Goal: Transaction & Acquisition: Purchase product/service

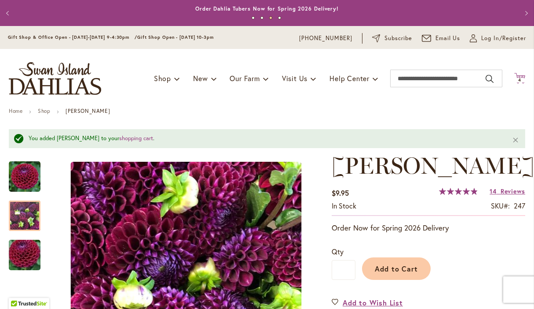
click at [522, 80] on span "4" at bounding box center [519, 80] width 3 height 6
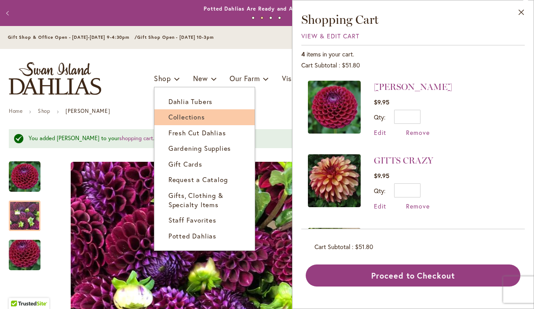
click at [170, 116] on span "Collections" at bounding box center [187, 116] width 37 height 9
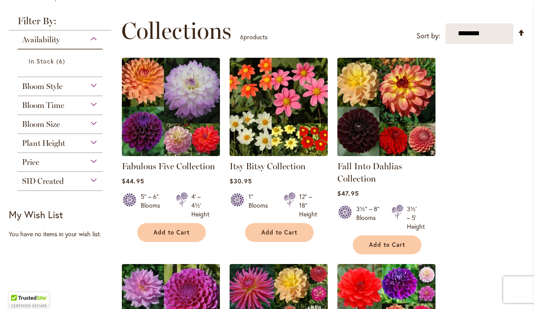
scroll to position [146, 0]
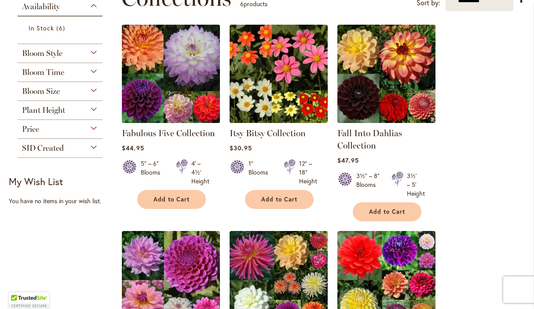
click at [170, 101] on img at bounding box center [171, 73] width 103 height 103
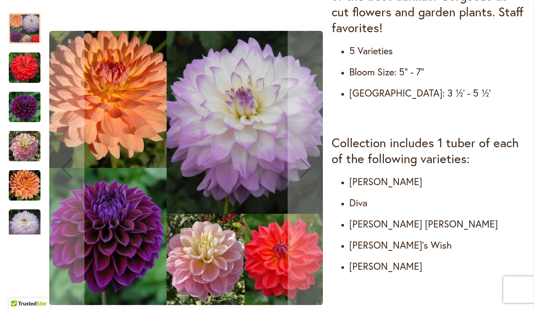
scroll to position [406, 0]
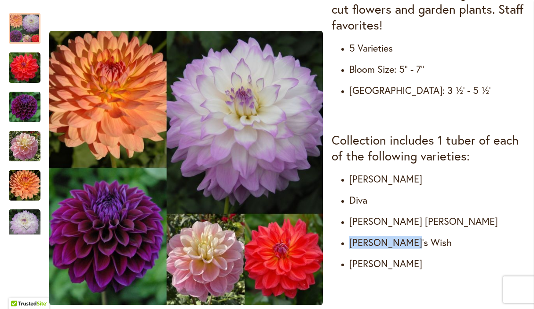
drag, startPoint x: 412, startPoint y: 245, endPoint x: 351, endPoint y: 247, distance: 61.2
click at [351, 247] on h4 "Gabbie's Wish" at bounding box center [437, 242] width 176 height 12
copy h4 "Gabbie's Wish"
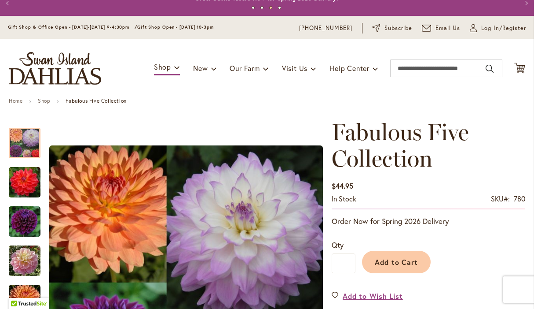
scroll to position [0, 0]
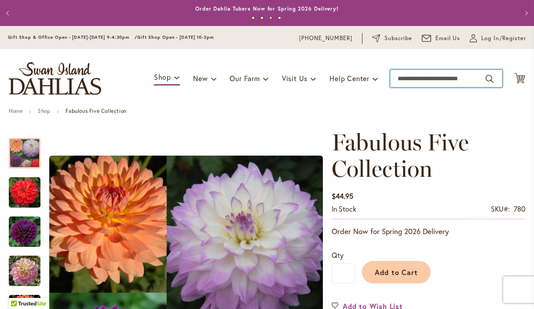
click at [417, 76] on input "Search" at bounding box center [446, 79] width 112 height 18
paste input "**********"
type input "**********"
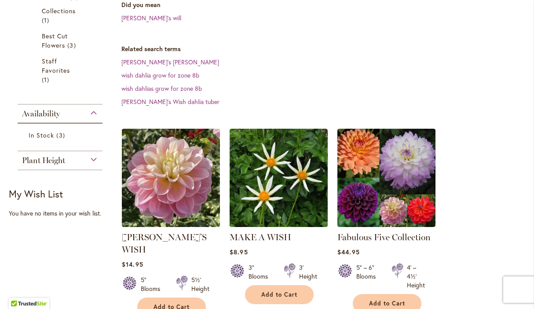
scroll to position [259, 0]
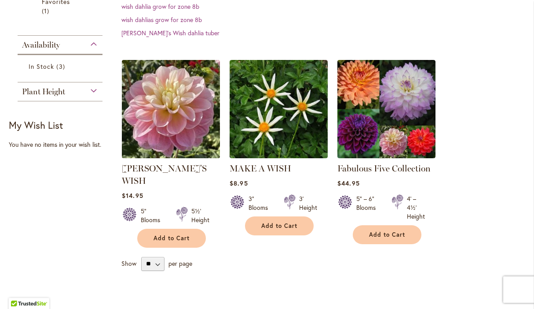
click at [195, 116] on img at bounding box center [171, 108] width 103 height 103
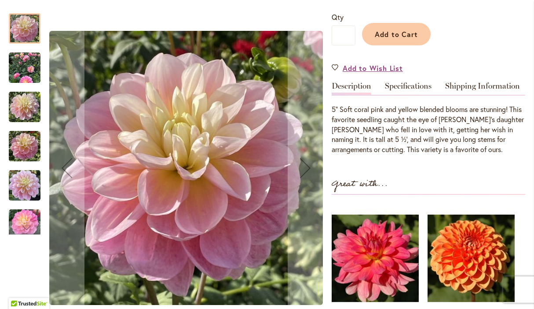
scroll to position [174, 0]
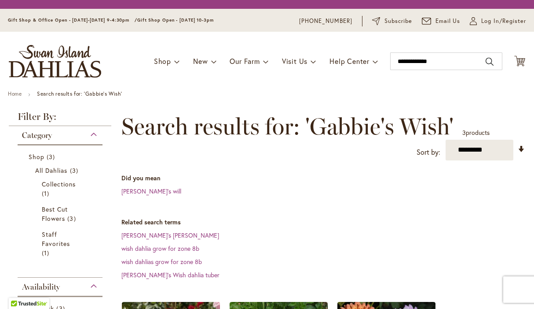
scroll to position [259, 0]
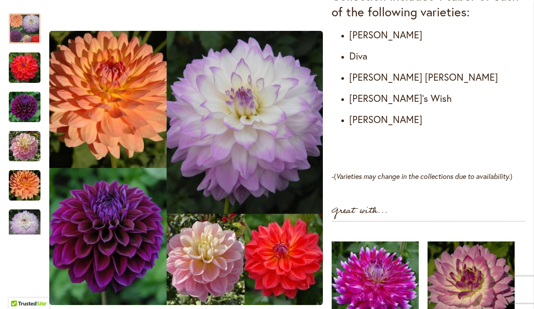
scroll to position [546, 0]
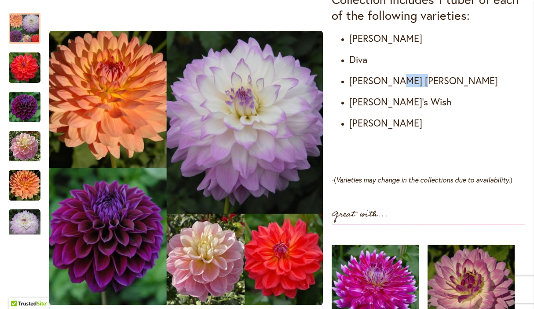
drag, startPoint x: 417, startPoint y: 84, endPoint x: 390, endPoint y: 80, distance: 26.8
click at [390, 80] on h4 "Gabrielle Marie" at bounding box center [437, 80] width 176 height 12
click at [428, 84] on h4 "Gabrielle Marie" at bounding box center [437, 80] width 176 height 12
drag, startPoint x: 415, startPoint y: 82, endPoint x: 342, endPoint y: 84, distance: 73.5
click at [342, 84] on ul "Cooper Blaine Diva Gabrielle Marie Gabbie's Wish Mikayla Miranda" at bounding box center [429, 80] width 194 height 97
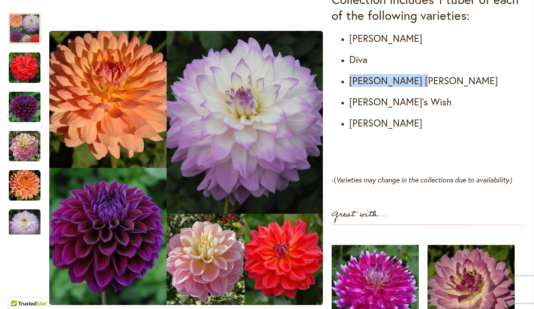
copy h4 "[PERSON_NAME] [PERSON_NAME]"
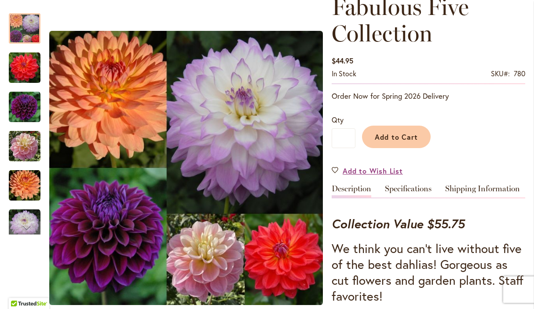
scroll to position [0, 0]
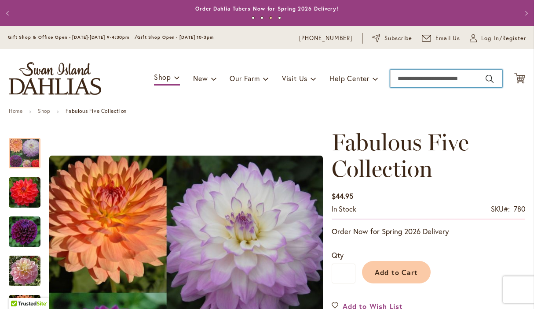
click at [440, 77] on input "Search" at bounding box center [446, 79] width 112 height 18
paste input "**********"
type input "**********"
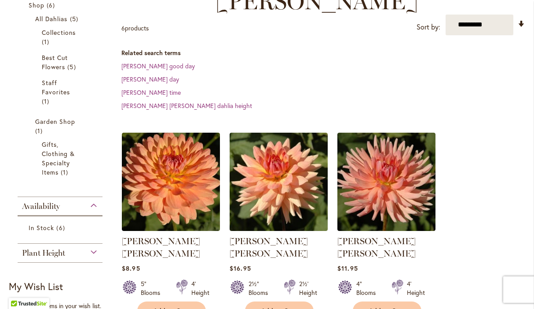
scroll to position [196, 0]
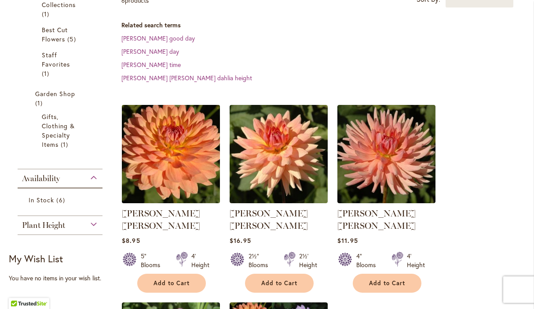
click at [177, 133] on img at bounding box center [171, 153] width 103 height 103
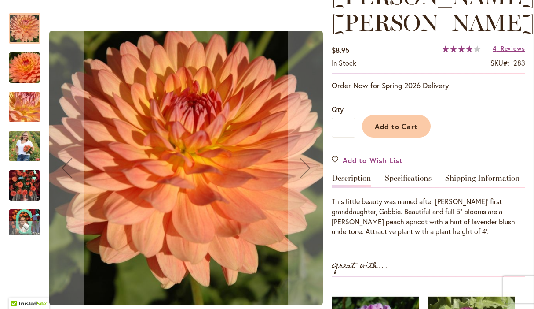
scroll to position [151, 0]
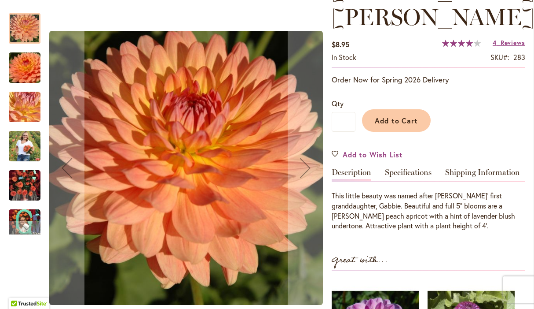
click at [26, 149] on img "GABRIELLE MARIE" at bounding box center [25, 146] width 32 height 40
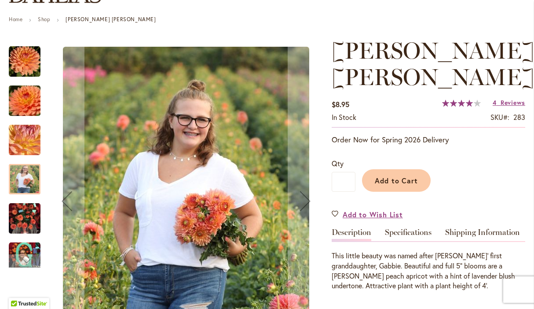
scroll to position [0, 0]
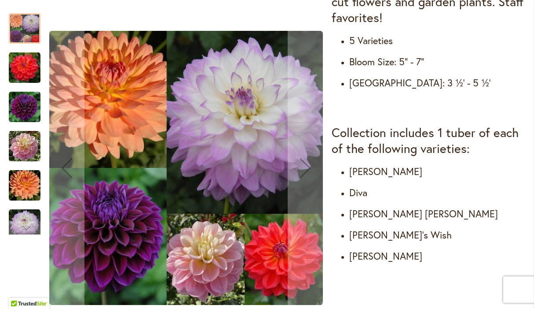
scroll to position [424, 0]
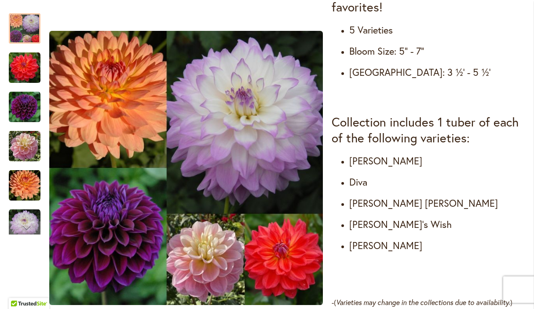
click at [371, 184] on h4 "Diva" at bounding box center [437, 182] width 176 height 12
drag, startPoint x: 410, startPoint y: 162, endPoint x: 352, endPoint y: 165, distance: 58.6
click at [352, 165] on h4 "Cooper Blaine" at bounding box center [437, 160] width 176 height 12
copy h4 "Cooper Blaine"
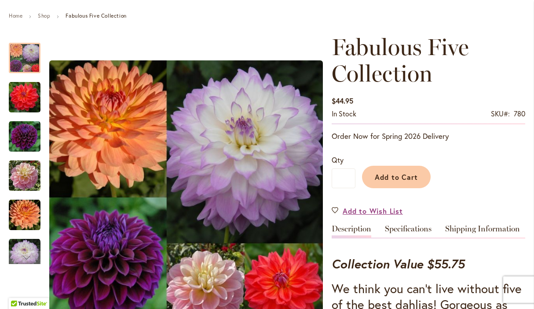
scroll to position [0, 0]
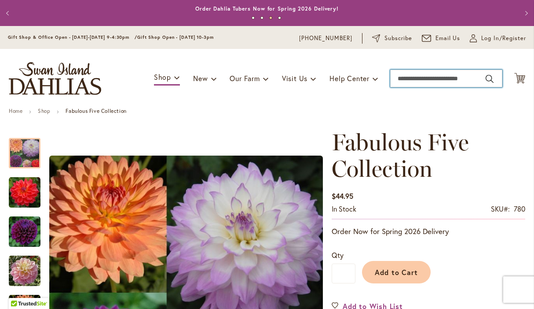
click at [414, 77] on input "Search" at bounding box center [446, 79] width 112 height 18
paste input "**********"
type input "**********"
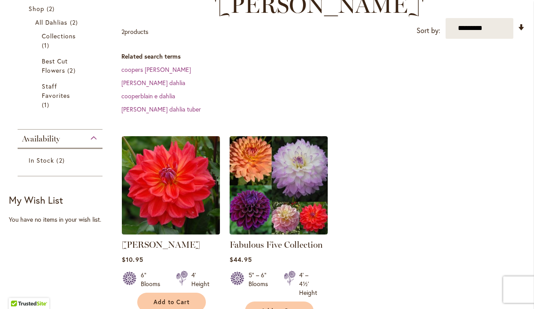
scroll to position [165, 0]
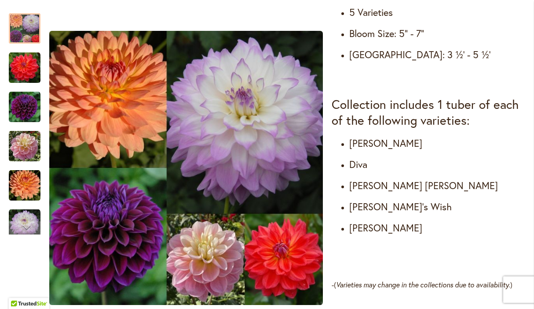
scroll to position [470, 0]
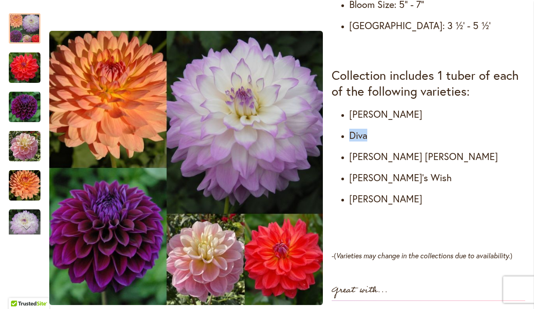
drag, startPoint x: 374, startPoint y: 139, endPoint x: 349, endPoint y: 139, distance: 24.6
click at [349, 139] on h4 "Diva" at bounding box center [437, 135] width 176 height 12
copy h4 "Diva"
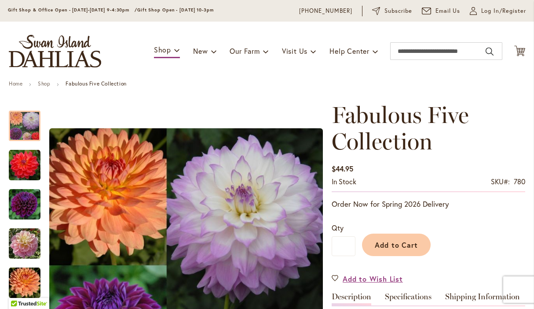
scroll to position [0, 0]
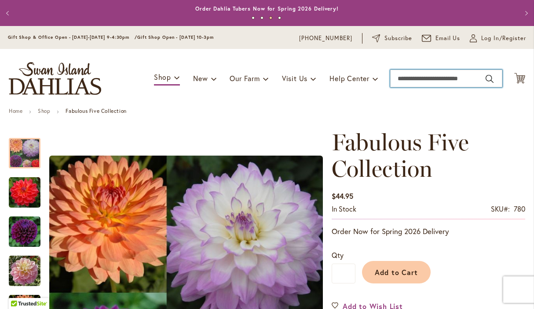
click at [407, 77] on input "Search" at bounding box center [446, 79] width 112 height 18
paste input "****"
type input "****"
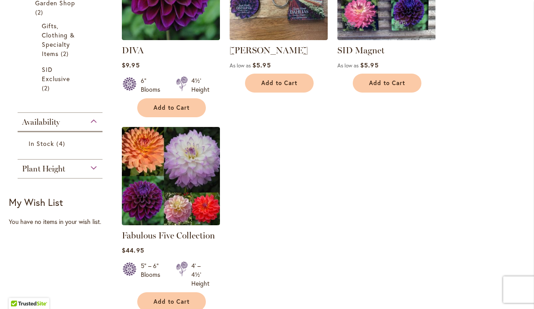
scroll to position [315, 0]
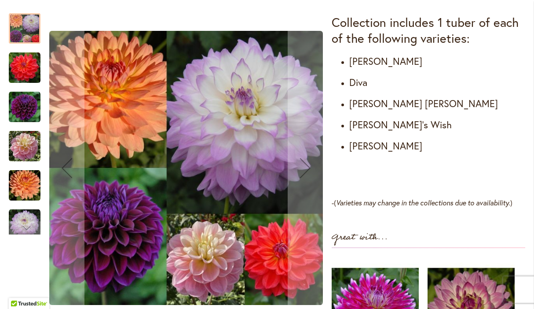
scroll to position [528, 0]
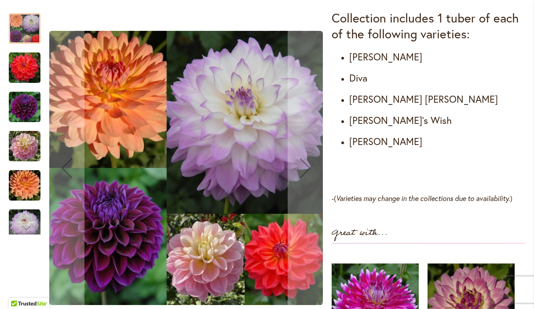
drag, startPoint x: 420, startPoint y: 142, endPoint x: 351, endPoint y: 144, distance: 68.7
click at [351, 144] on h4 "Mikayla Miranda" at bounding box center [437, 141] width 176 height 12
copy h4 "Mikayla Miranda"
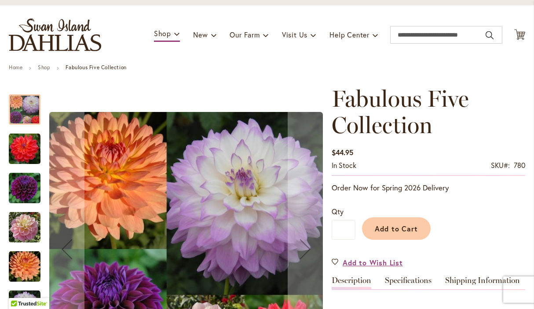
scroll to position [0, 0]
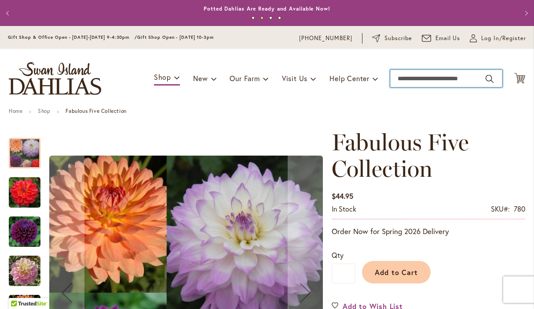
click at [422, 76] on input "Search" at bounding box center [446, 79] width 112 height 18
paste input "**********"
type input "**********"
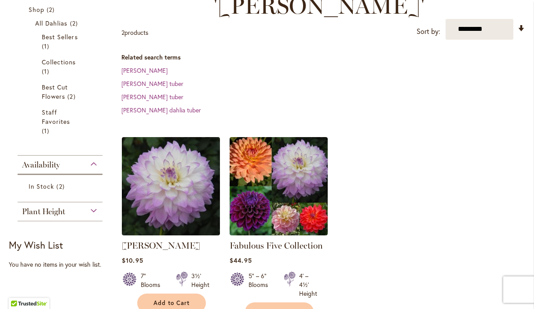
scroll to position [167, 0]
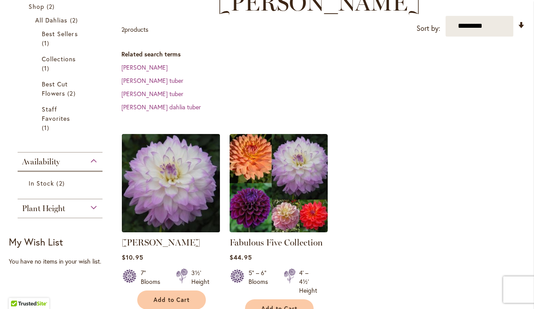
click at [178, 169] on img at bounding box center [171, 182] width 103 height 103
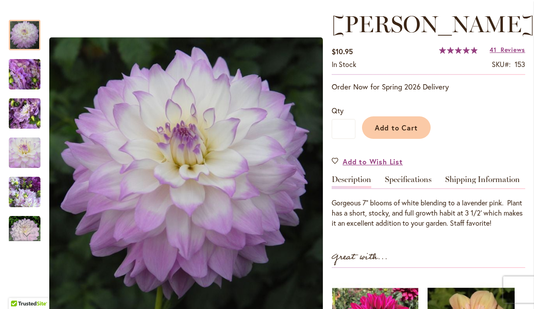
scroll to position [120, 0]
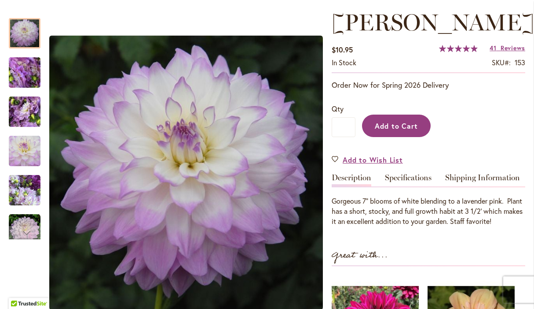
click at [401, 130] on span "Add to Cart" at bounding box center [397, 125] width 44 height 9
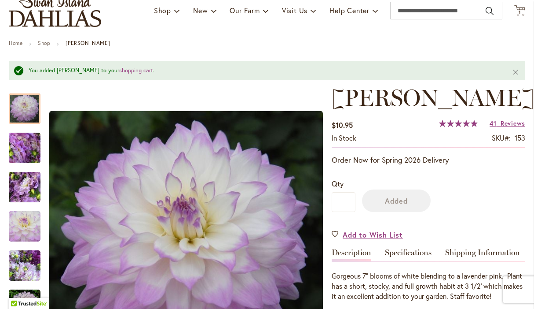
scroll to position [0, 0]
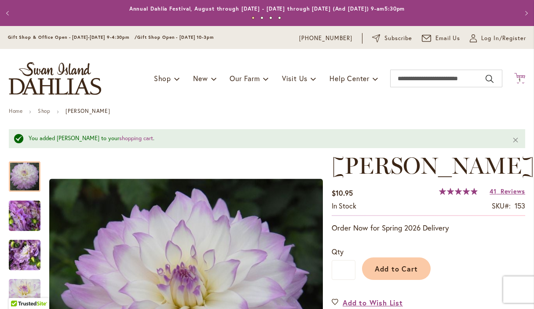
click at [522, 78] on icon "Cart .cls-1 { fill: #231f20; }" at bounding box center [519, 78] width 11 height 11
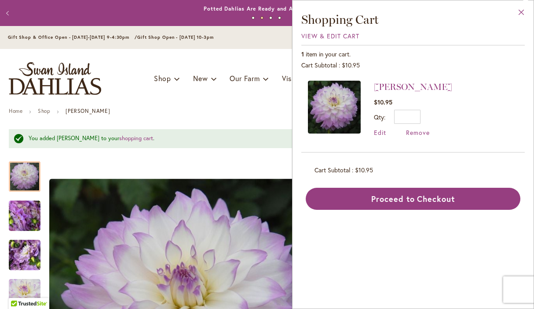
click at [525, 11] on button "Close" at bounding box center [522, 14] width 24 height 28
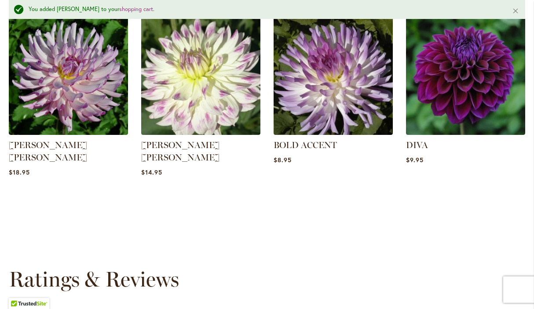
scroll to position [676, 0]
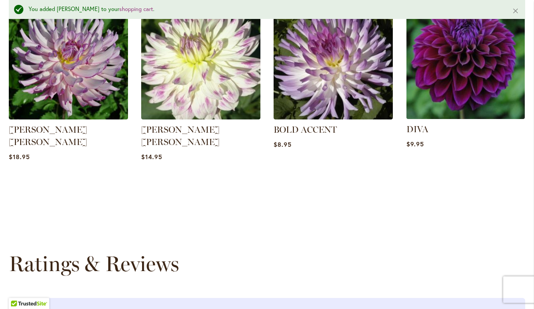
click at [426, 122] on img at bounding box center [466, 60] width 124 height 124
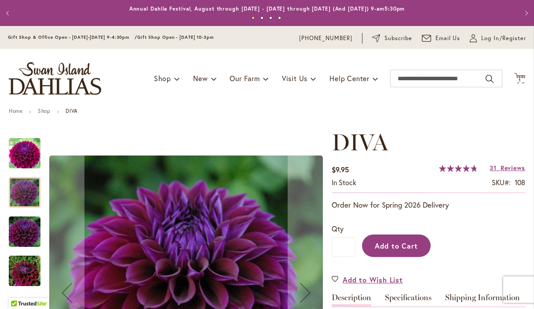
click at [419, 246] on button "Add to Cart" at bounding box center [396, 245] width 69 height 22
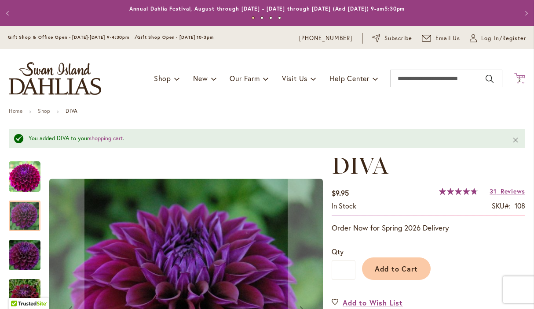
click at [516, 79] on span "2 2 items" at bounding box center [520, 80] width 9 height 4
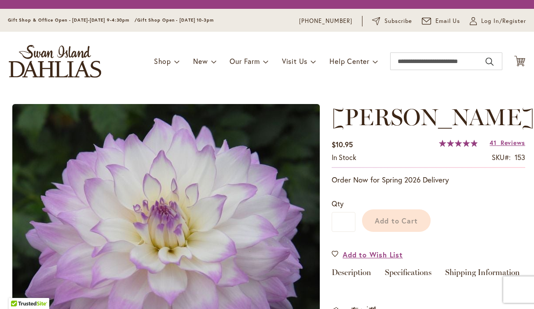
scroll to position [676, 0]
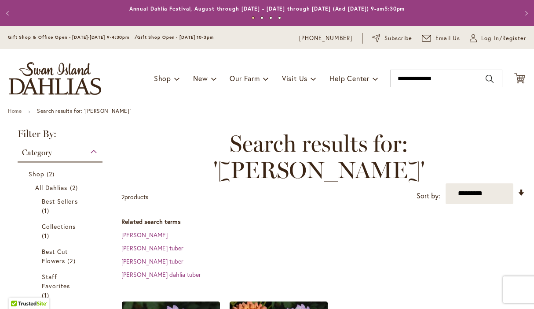
scroll to position [167, 0]
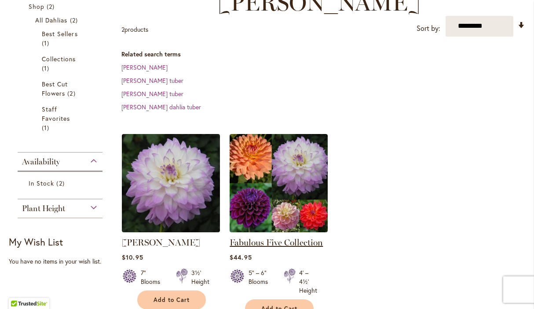
click at [297, 237] on link "Fabulous Five Collection" at bounding box center [276, 242] width 93 height 11
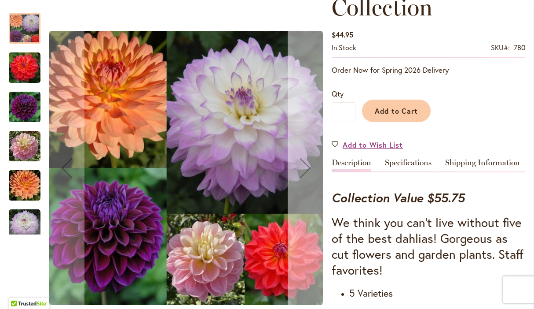
scroll to position [162, 0]
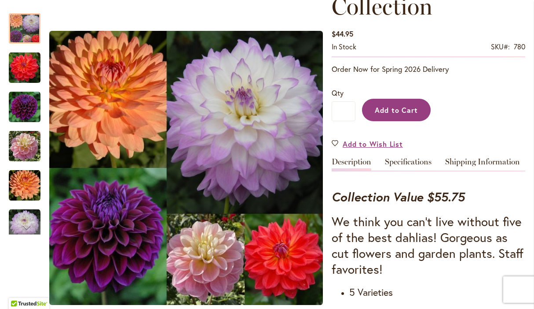
click at [395, 106] on span "Add to Cart" at bounding box center [397, 109] width 44 height 9
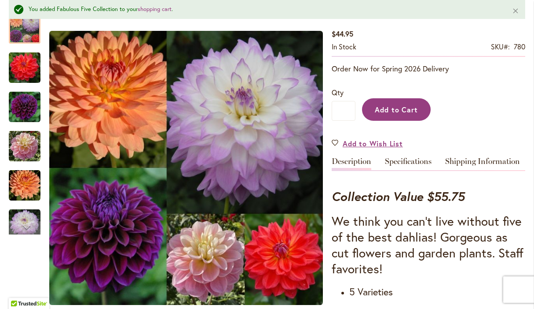
scroll to position [0, 0]
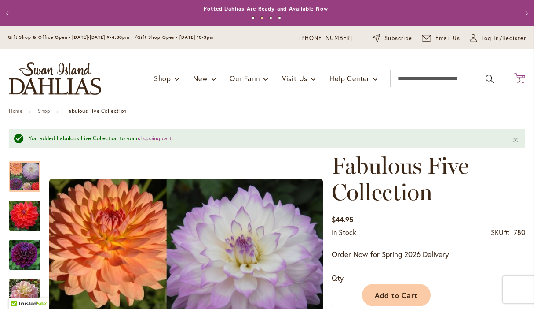
click at [519, 84] on span "Cart .cls-1 { fill: #231f20; }" at bounding box center [519, 79] width 11 height 12
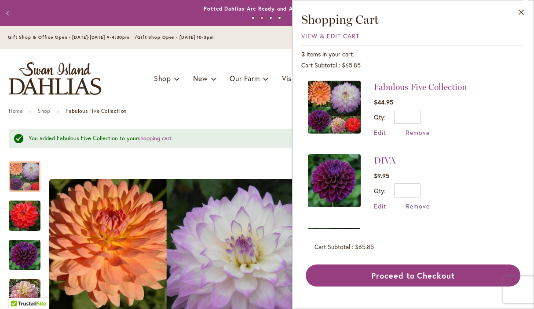
click at [417, 209] on span "Remove" at bounding box center [418, 206] width 24 height 8
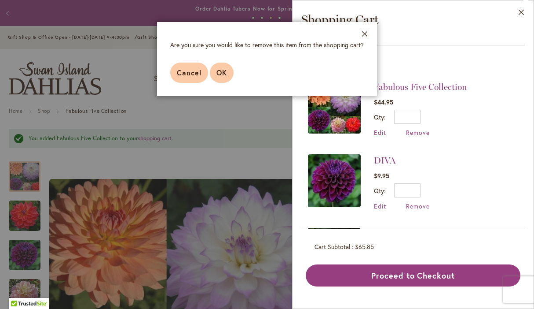
click at [228, 76] on button "OK" at bounding box center [222, 72] width 24 height 20
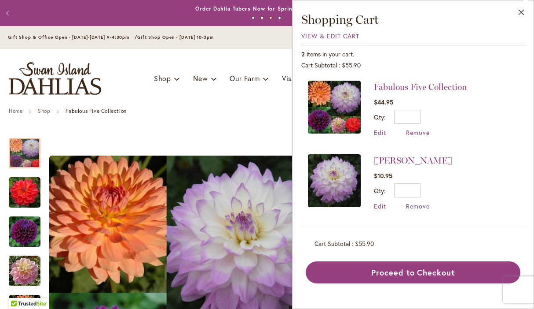
click at [419, 205] on span "Remove" at bounding box center [418, 206] width 24 height 8
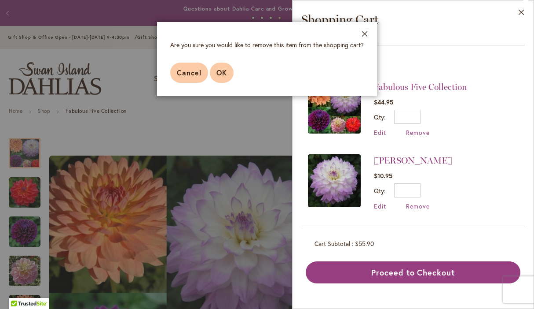
click at [220, 76] on span "OK" at bounding box center [222, 72] width 11 height 9
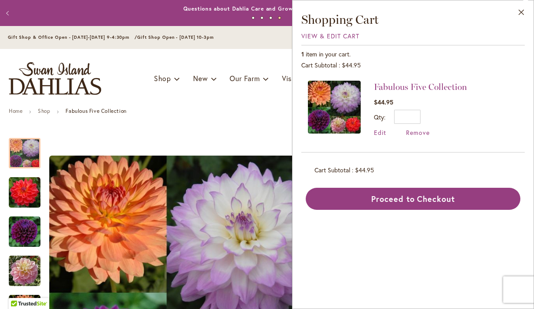
click at [249, 54] on div "Toggle Nav Shop Dahlia Tubers Collections Fresh Cut Dahlias Gardening Supplies …" at bounding box center [267, 78] width 534 height 59
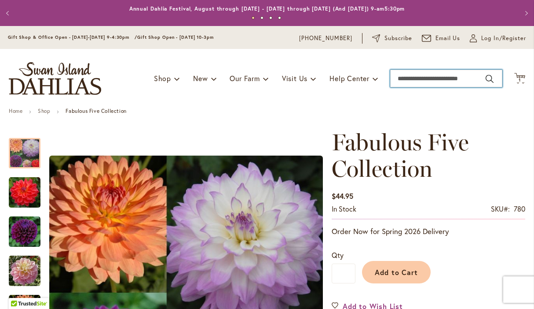
click at [434, 84] on input "Search" at bounding box center [446, 79] width 112 height 18
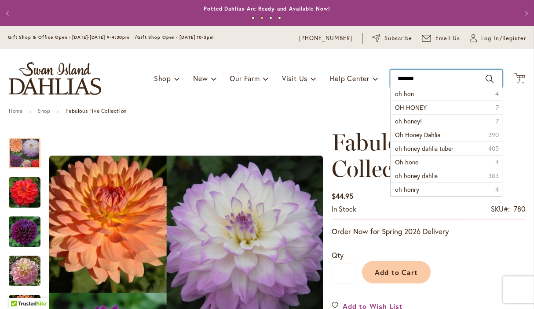
type input "********"
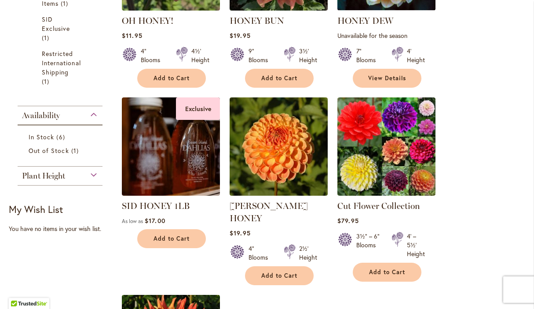
scroll to position [297, 0]
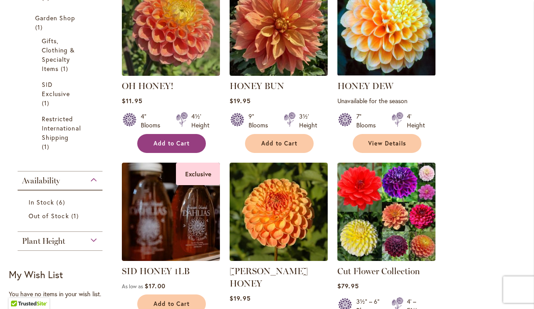
click at [178, 153] on button "Add to Cart" at bounding box center [171, 143] width 69 height 19
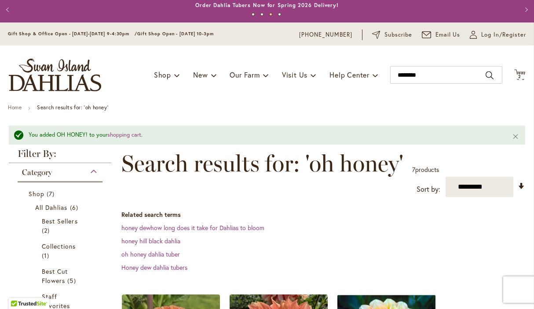
scroll to position [0, 0]
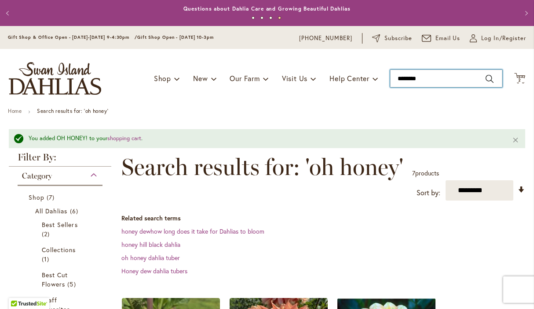
drag, startPoint x: 432, startPoint y: 77, endPoint x: 375, endPoint y: 71, distance: 57.1
click at [390, 71] on input "********" at bounding box center [446, 79] width 112 height 18
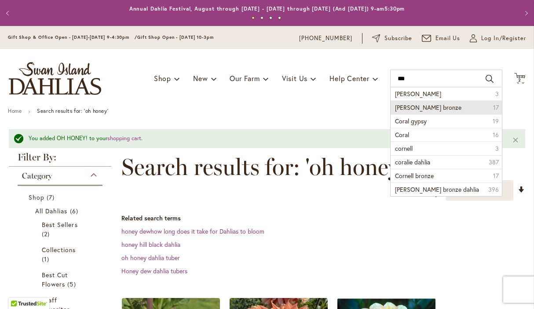
click at [404, 112] on li "[PERSON_NAME] bronze 17" at bounding box center [446, 107] width 111 height 14
type input "**********"
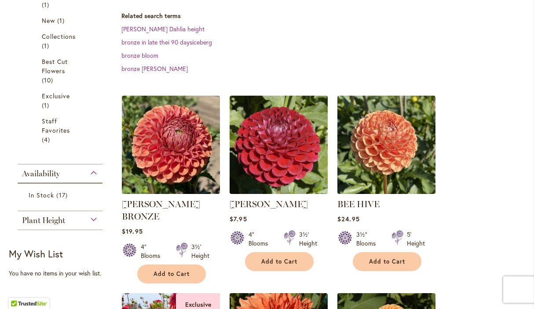
scroll to position [206, 0]
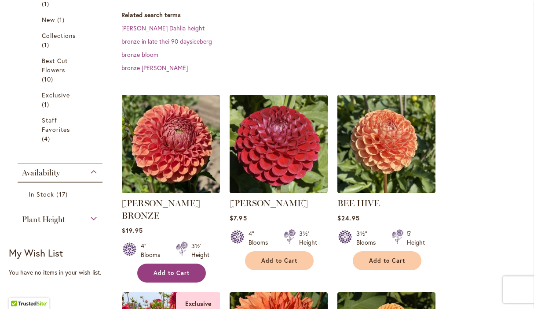
click at [168, 269] on span "Add to Cart" at bounding box center [172, 272] width 36 height 7
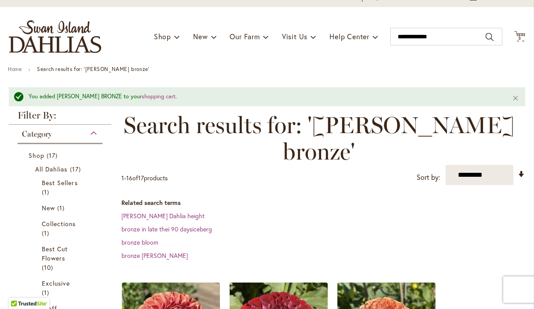
scroll to position [0, 0]
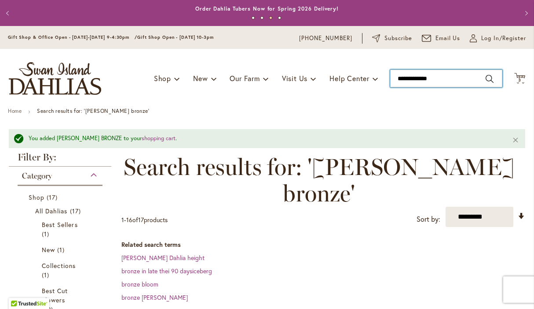
type input "**********"
drag, startPoint x: 460, startPoint y: 78, endPoint x: 385, endPoint y: 77, distance: 75.7
click at [390, 77] on input "**********" at bounding box center [446, 79] width 112 height 18
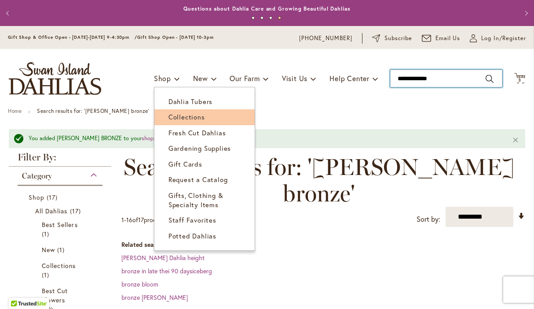
drag, startPoint x: 173, startPoint y: 82, endPoint x: 170, endPoint y: 120, distance: 37.5
click at [171, 87] on li "Shop Dahlia Tubers Collections Fresh Cut Dahlias Gardening Supplies Gift Cards …" at bounding box center [167, 78] width 26 height 17
click at [173, 116] on span "Collections" at bounding box center [187, 116] width 37 height 9
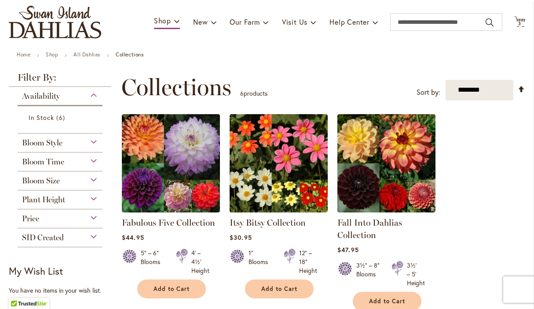
scroll to position [27, 0]
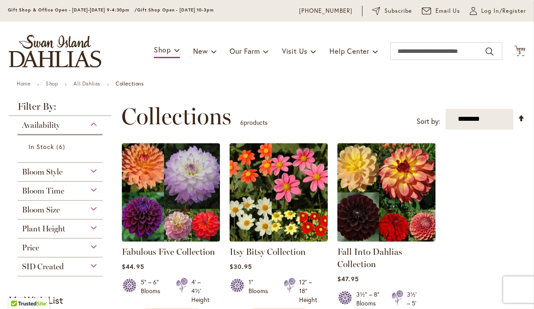
click at [370, 172] on img at bounding box center [386, 191] width 103 height 103
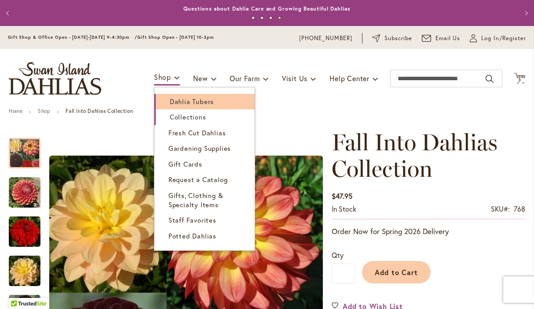
click at [185, 103] on span "Dahlia Tubers" at bounding box center [192, 101] width 44 height 9
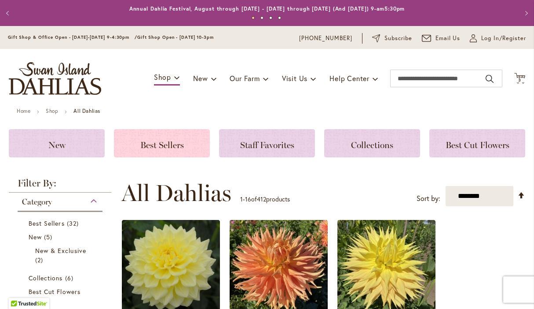
scroll to position [7, 0]
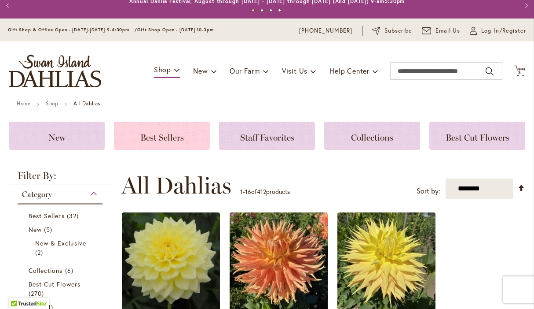
click at [154, 144] on div "Best Sellers" at bounding box center [162, 135] width 96 height 28
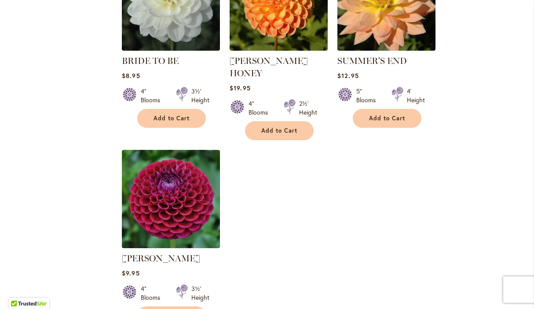
scroll to position [989, 0]
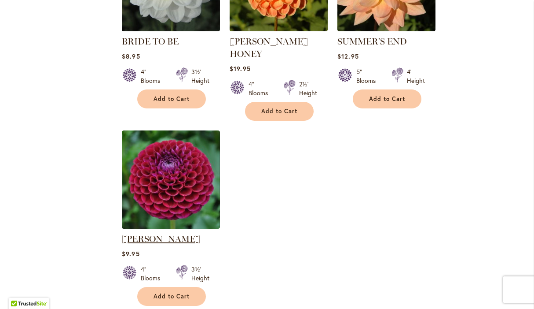
click at [157, 233] on link "[PERSON_NAME]" at bounding box center [161, 238] width 78 height 11
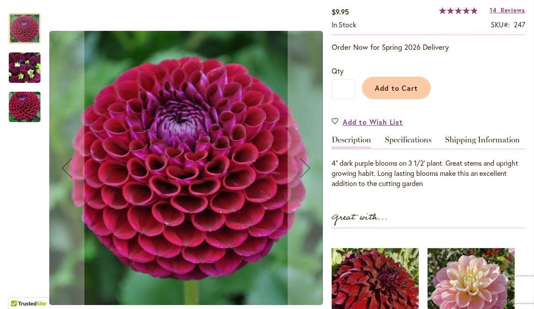
scroll to position [129, 0]
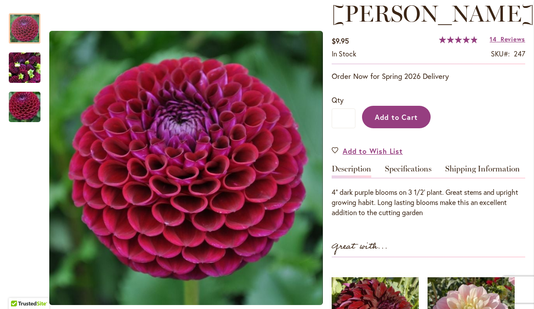
click at [386, 115] on span "Add to Cart" at bounding box center [397, 116] width 44 height 9
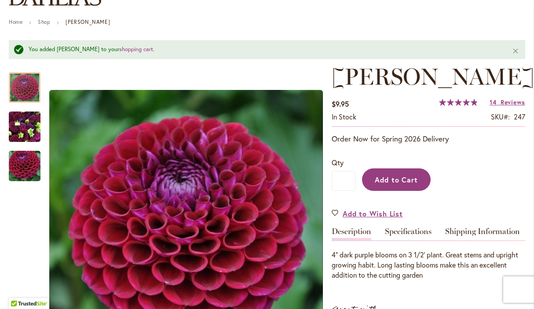
scroll to position [0, 0]
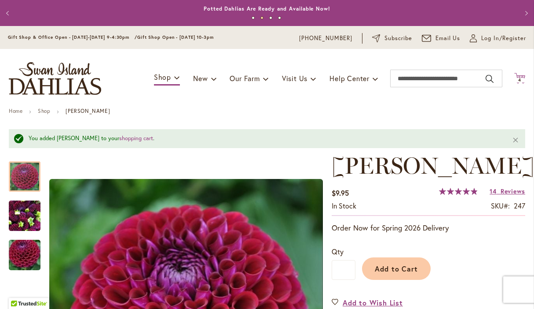
click at [522, 77] on icon "Cart .cls-1 { fill: #231f20; }" at bounding box center [519, 78] width 11 height 11
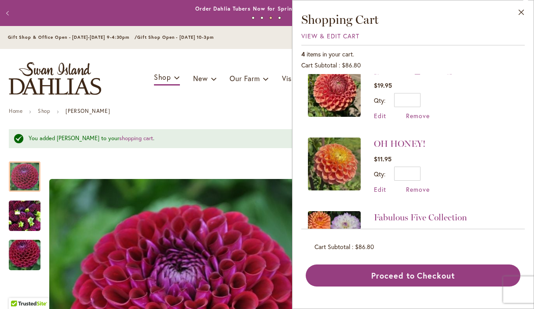
scroll to position [135, 0]
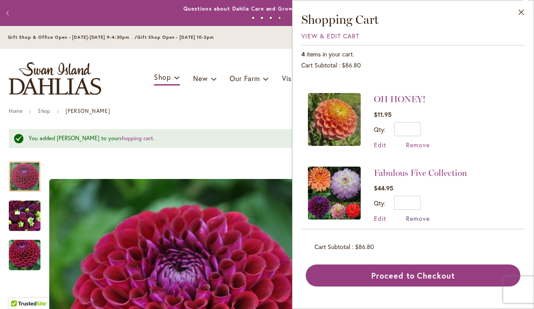
click at [422, 219] on span "Remove" at bounding box center [418, 218] width 24 height 8
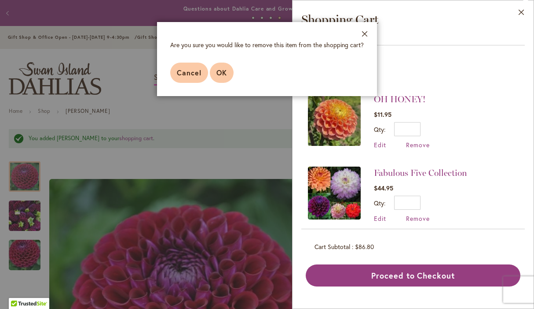
click at [226, 72] on span "OK" at bounding box center [222, 72] width 11 height 9
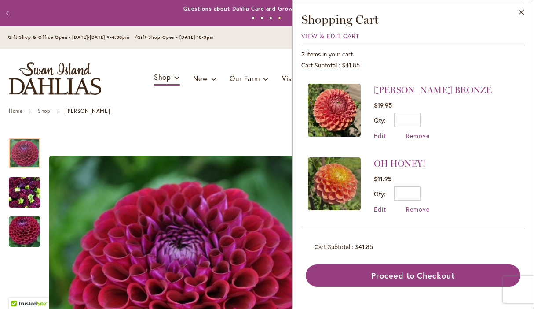
scroll to position [0, 0]
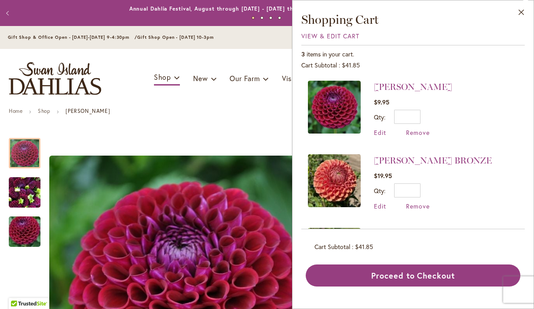
click at [5, 13] on button "Previous" at bounding box center [9, 13] width 18 height 18
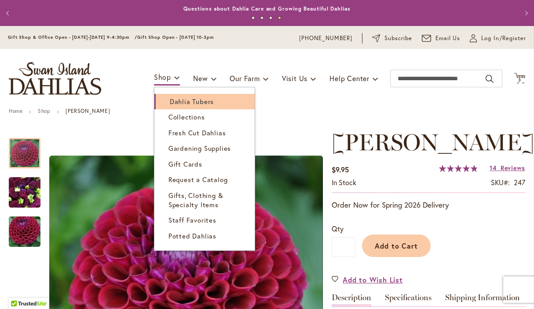
click at [176, 104] on span "Dahlia Tubers" at bounding box center [192, 101] width 44 height 9
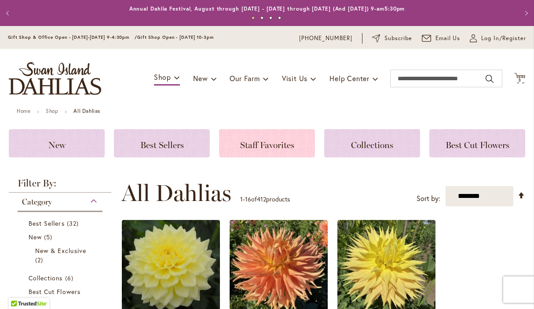
click at [249, 144] on span "Staff Favorites" at bounding box center [267, 145] width 54 height 11
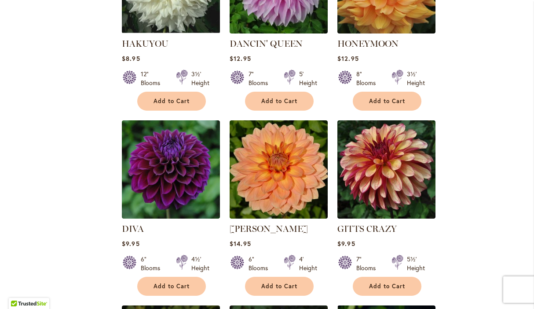
scroll to position [461, 0]
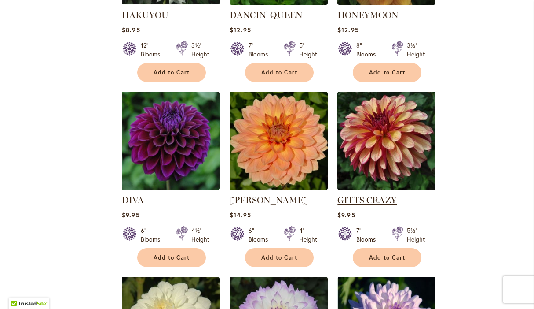
click at [356, 202] on link "GITTS CRAZY" at bounding box center [367, 200] width 59 height 11
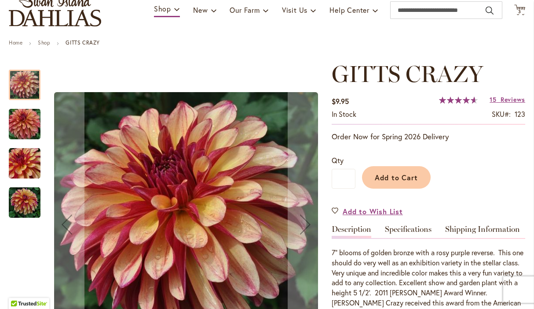
scroll to position [70, 0]
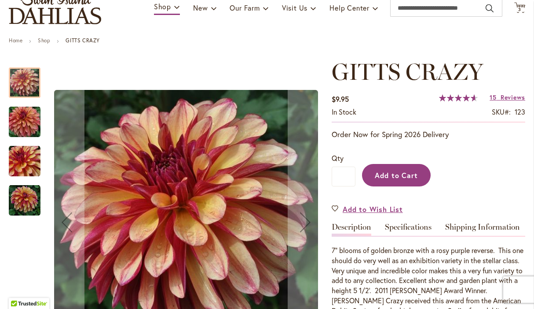
click at [399, 181] on button "Add to Cart" at bounding box center [396, 175] width 69 height 22
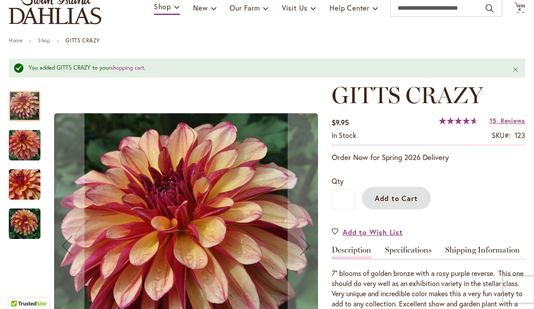
scroll to position [0, 0]
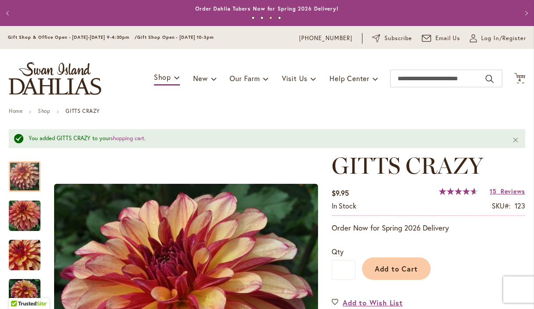
click at [8, 14] on button "Previous" at bounding box center [9, 13] width 18 height 18
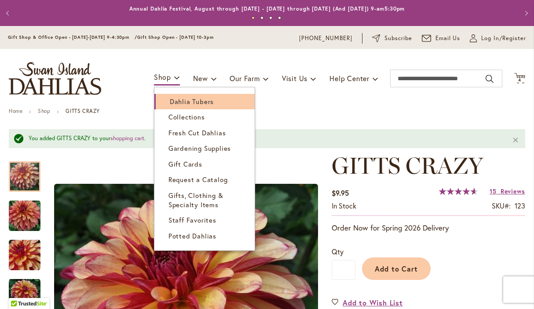
click at [169, 107] on link "Dahlia Tubers" at bounding box center [204, 101] width 100 height 15
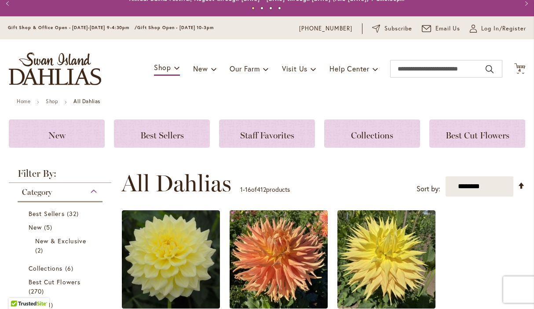
scroll to position [11, 0]
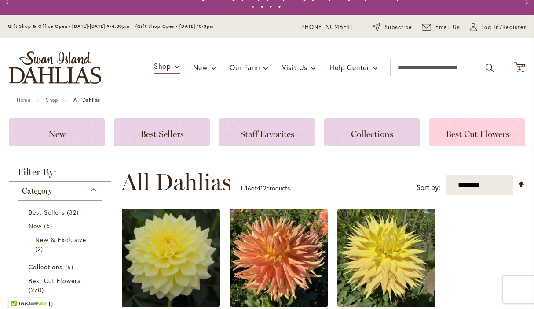
click at [481, 133] on span "Best Cut Flowers" at bounding box center [478, 134] width 64 height 11
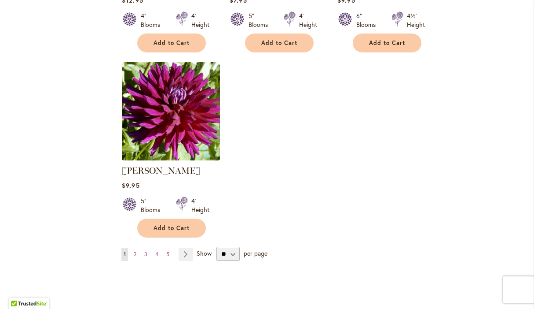
scroll to position [1034, 0]
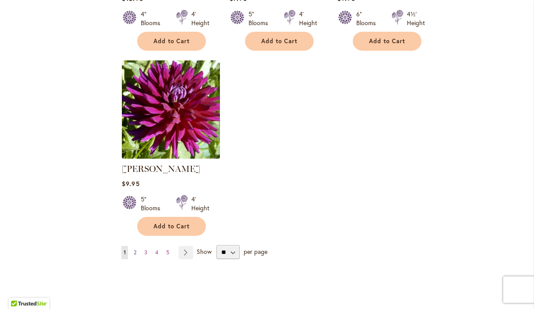
click at [136, 252] on span "2" at bounding box center [135, 252] width 3 height 7
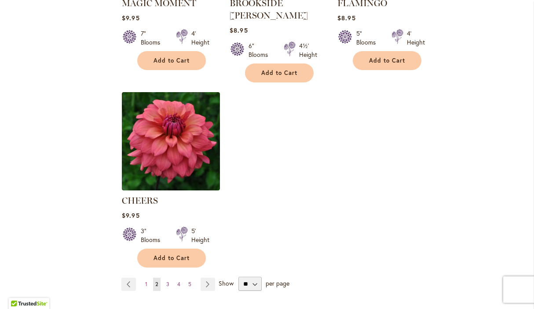
scroll to position [1018, 0]
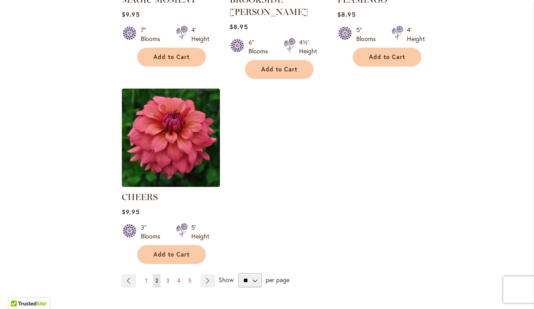
click at [167, 277] on span "3" at bounding box center [167, 280] width 3 height 7
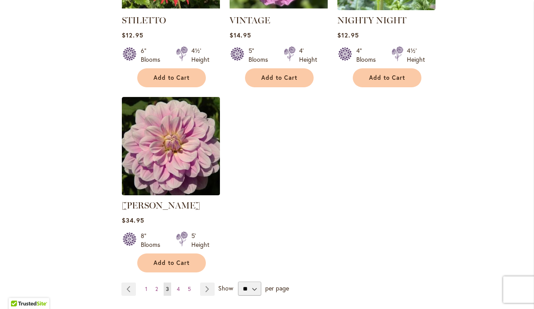
scroll to position [1035, 0]
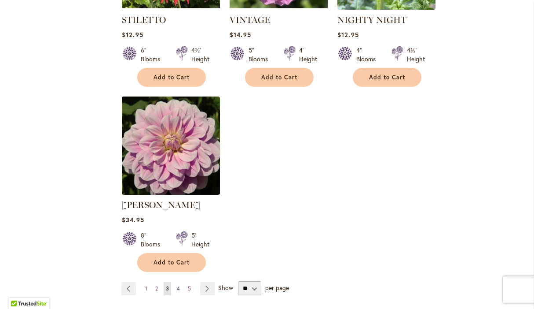
click at [179, 285] on span "4" at bounding box center [178, 288] width 3 height 7
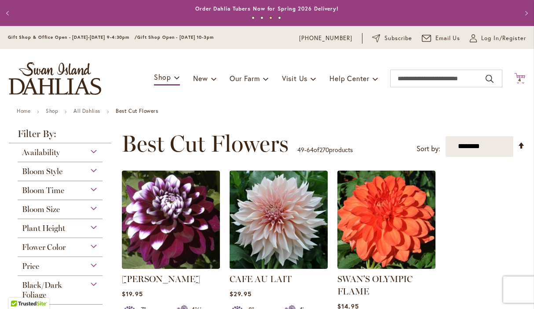
click at [521, 82] on span "4" at bounding box center [519, 80] width 3 height 6
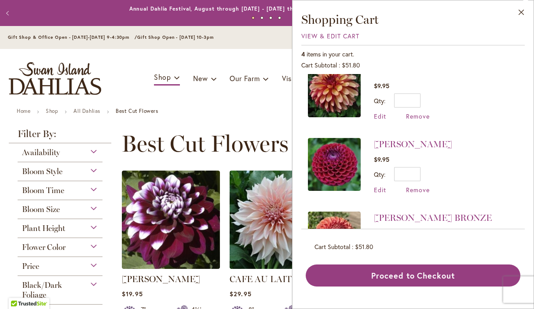
scroll to position [14, 0]
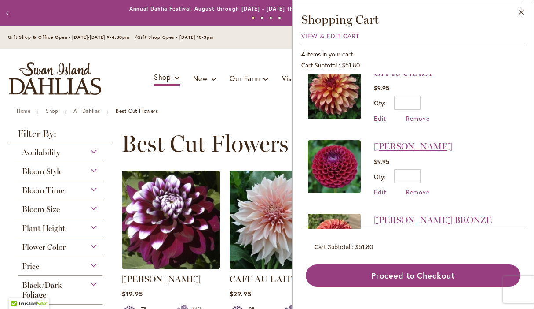
click at [407, 143] on link "[PERSON_NAME]" at bounding box center [413, 146] width 78 height 11
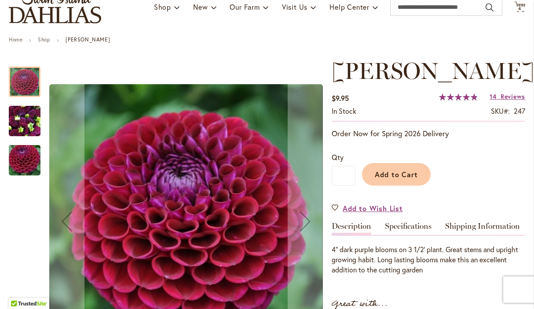
scroll to position [72, 0]
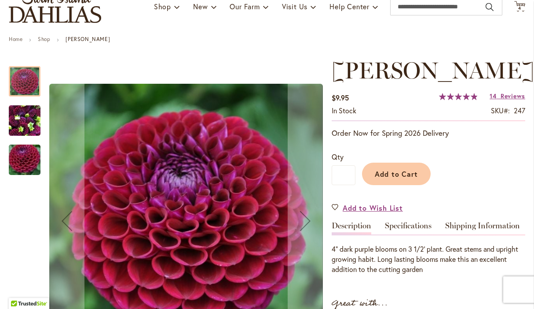
click at [18, 114] on img "IVANETTI" at bounding box center [25, 120] width 32 height 42
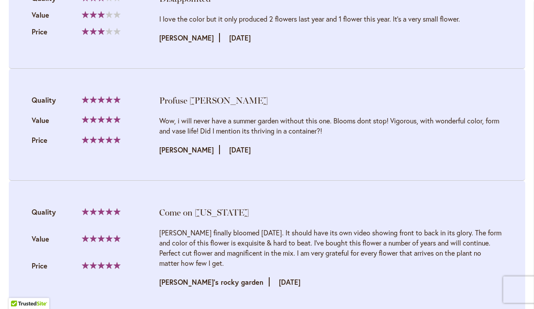
scroll to position [1231, 0]
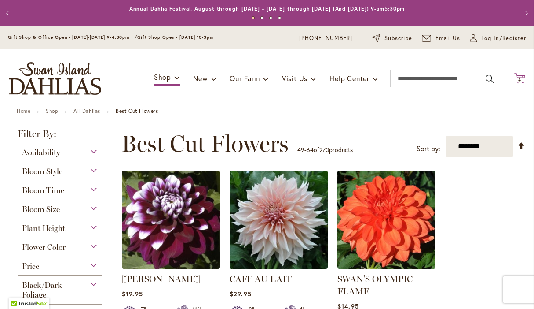
click at [523, 82] on span "4 4 items" at bounding box center [520, 80] width 9 height 4
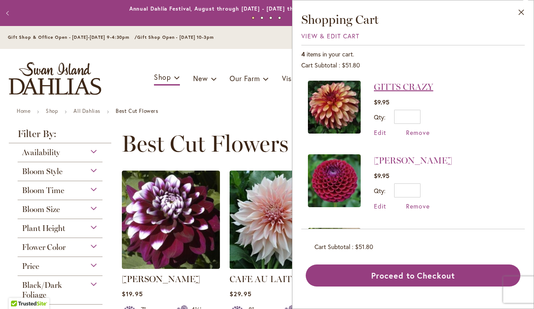
click at [385, 87] on link "GITTS CRAZY" at bounding box center [403, 86] width 59 height 11
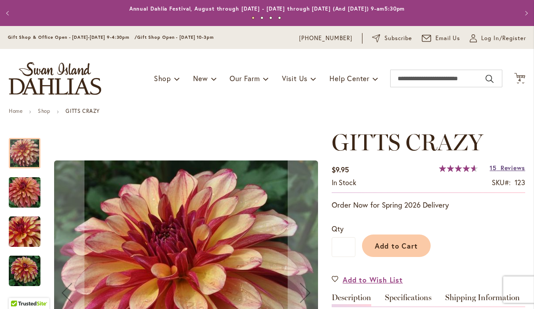
click at [502, 170] on span "Reviews" at bounding box center [513, 167] width 25 height 8
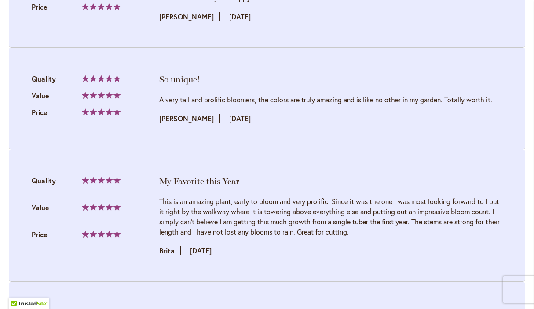
scroll to position [1600, 0]
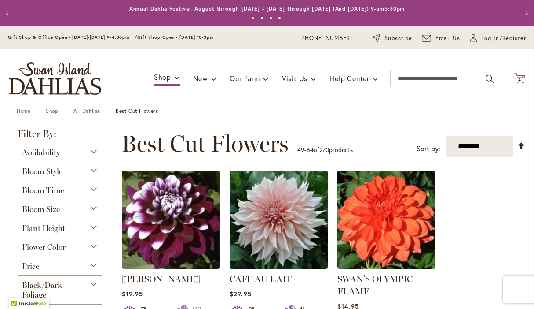
click at [522, 79] on span "4 4 items" at bounding box center [520, 80] width 9 height 4
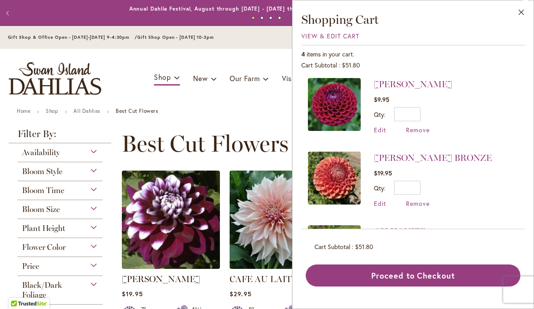
scroll to position [144, 0]
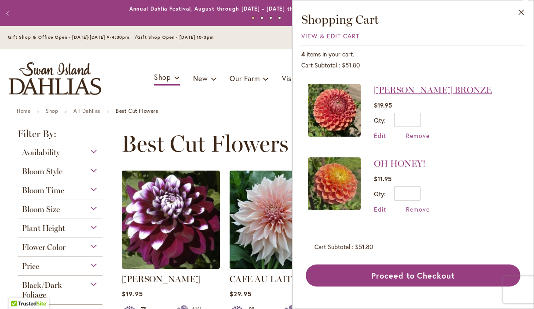
click at [417, 92] on link "[PERSON_NAME] BRONZE" at bounding box center [433, 89] width 118 height 11
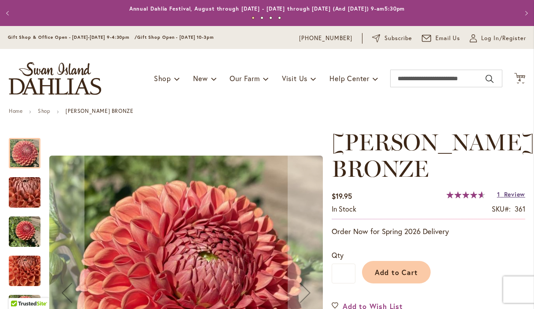
click at [506, 197] on span "Review" at bounding box center [514, 194] width 21 height 8
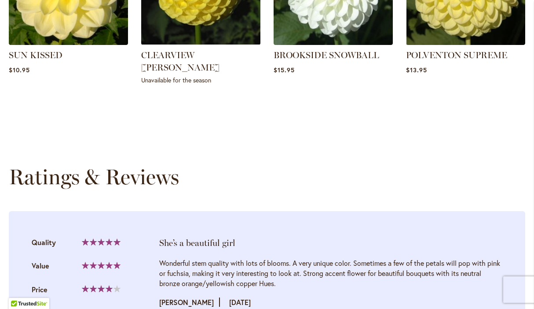
scroll to position [908, 0]
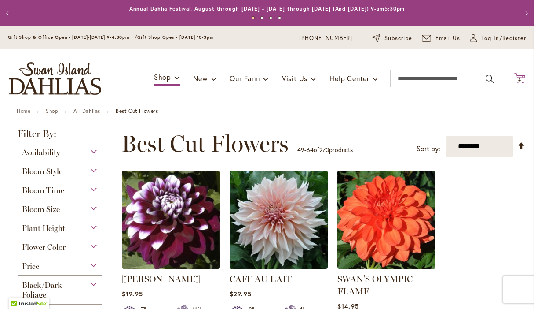
click at [523, 79] on span "4 4 items" at bounding box center [520, 80] width 9 height 4
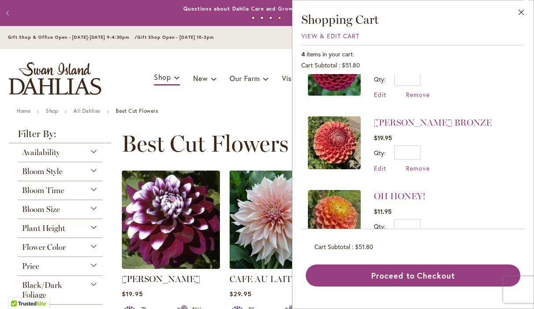
scroll to position [113, 0]
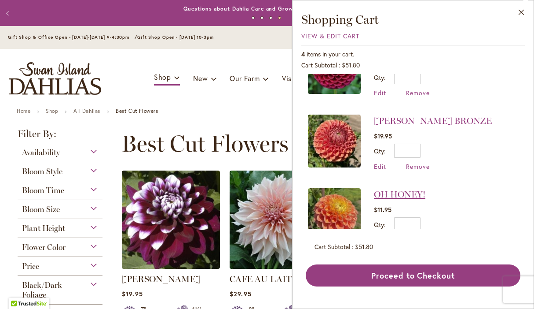
click at [416, 195] on link "OH HONEY!" at bounding box center [399, 194] width 51 height 11
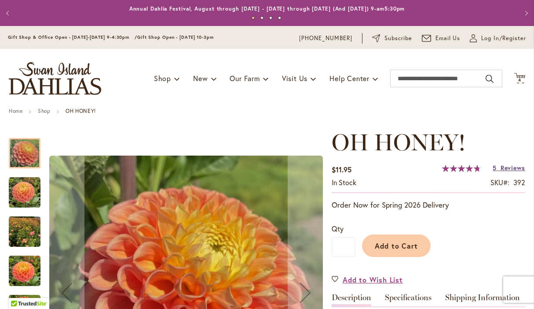
click at [514, 170] on span "Reviews" at bounding box center [513, 167] width 25 height 8
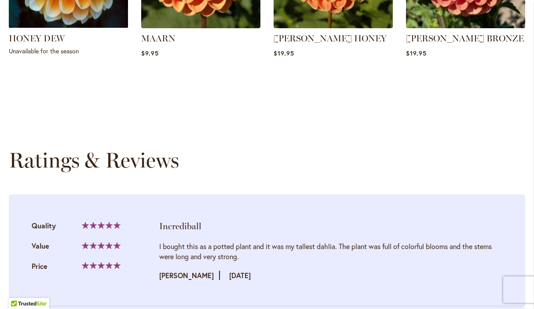
scroll to position [899, 0]
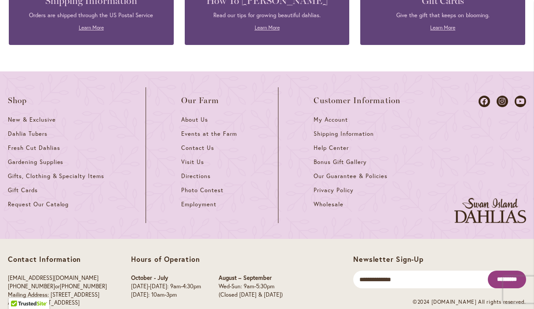
scroll to position [1426, 0]
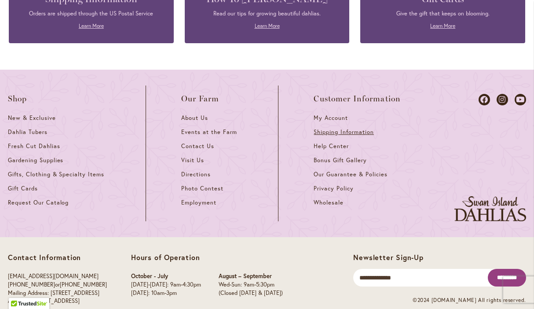
click at [329, 133] on span "Shipping Information" at bounding box center [344, 131] width 60 height 7
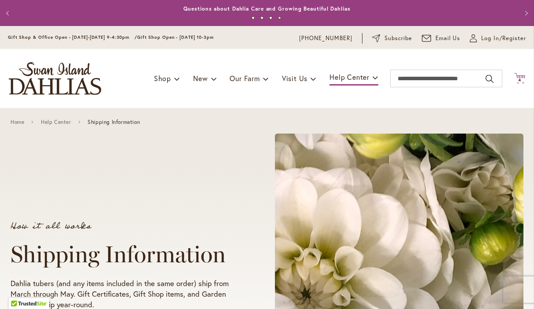
click at [519, 81] on span "4" at bounding box center [519, 80] width 3 height 6
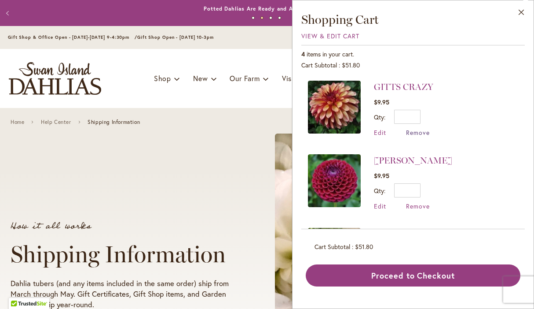
click at [413, 133] on span "Remove" at bounding box center [418, 132] width 24 height 8
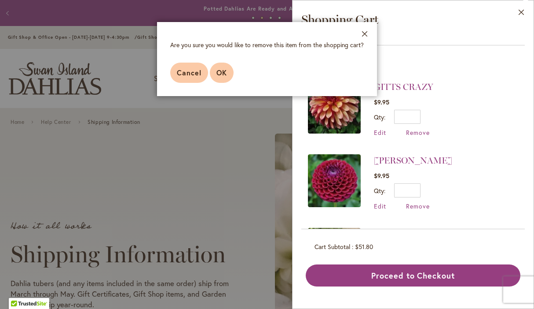
click at [218, 75] on span "OK" at bounding box center [222, 72] width 11 height 9
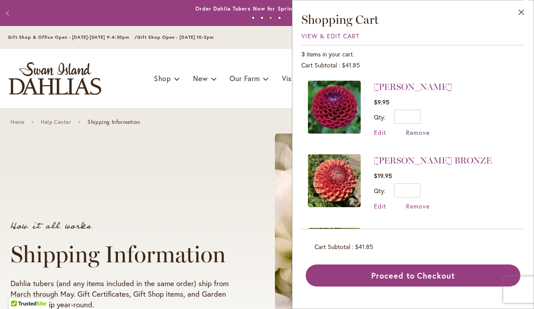
click at [413, 132] on span "Remove" at bounding box center [418, 132] width 24 height 8
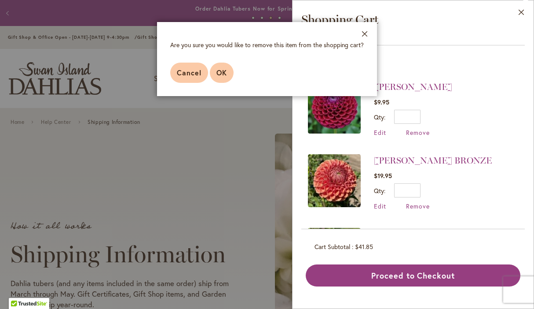
click at [220, 71] on span "OK" at bounding box center [222, 72] width 11 height 9
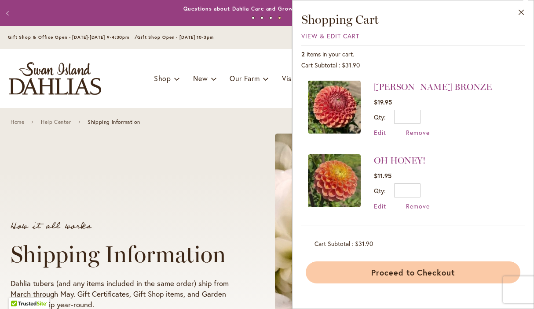
click at [377, 272] on button "Proceed to Checkout" at bounding box center [413, 272] width 215 height 22
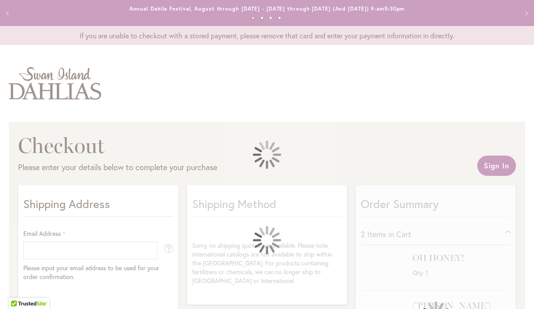
select select "**"
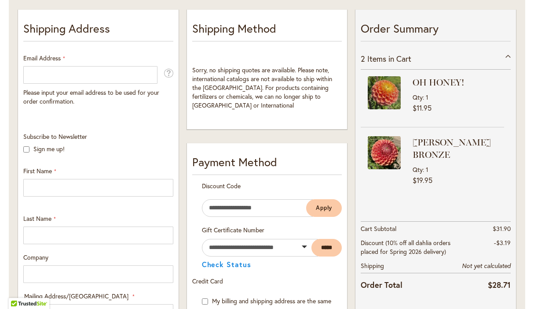
scroll to position [145, 0]
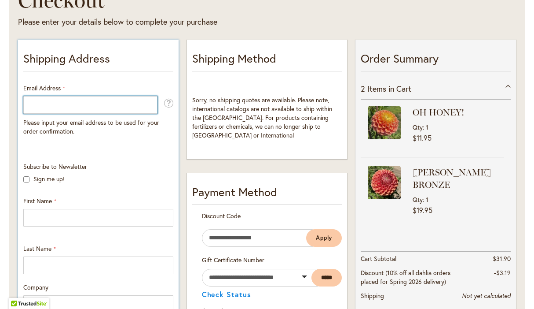
click at [42, 107] on input "Email Address" at bounding box center [90, 105] width 134 height 18
type input "**********"
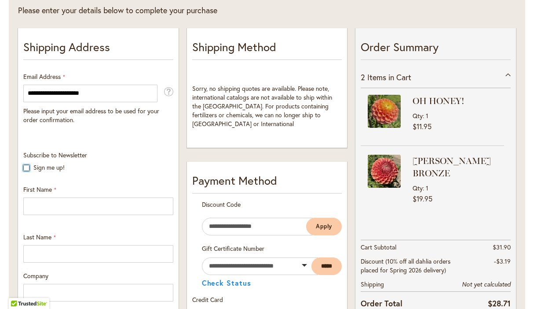
scroll to position [221, 0]
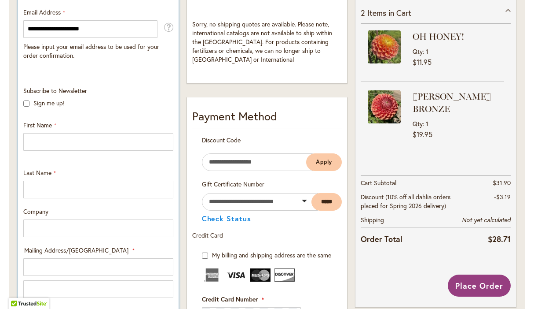
click at [93, 151] on div "Subscribe to Newsletter Sign me up! First Name Last Name Company Mailing Addres…" at bounding box center [98, 285] width 156 height 398
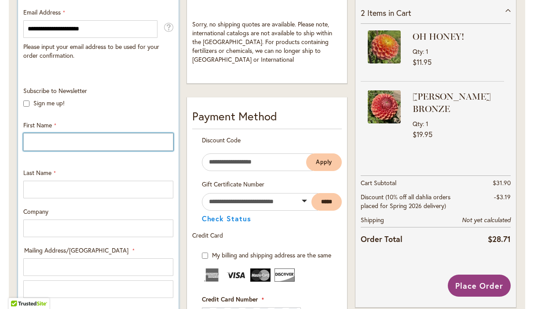
click at [93, 145] on input "First Name" at bounding box center [98, 142] width 150 height 18
type input "****"
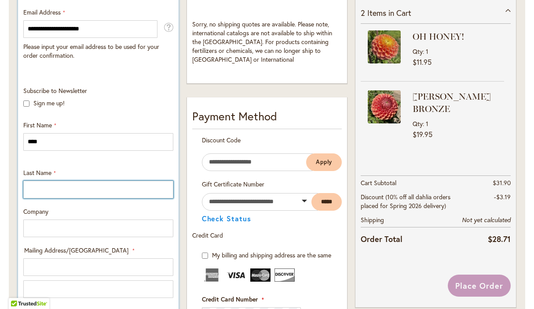
click at [91, 189] on input "Last Name" at bounding box center [98, 189] width 150 height 18
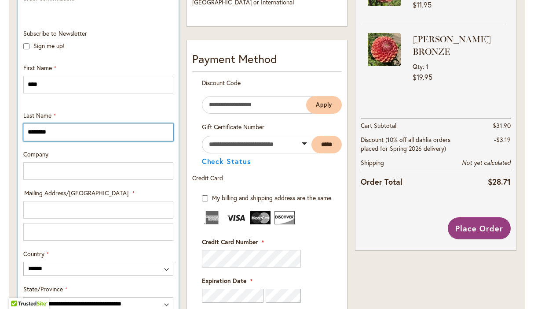
scroll to position [303, 0]
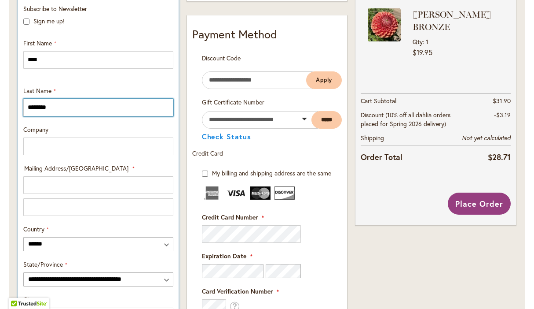
type input "********"
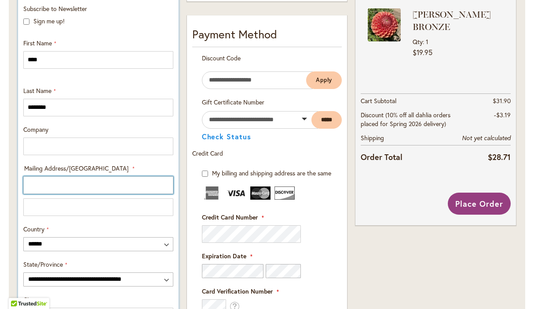
click at [75, 187] on input "Mailing Address/PO BOX: Line 1" at bounding box center [98, 185] width 150 height 18
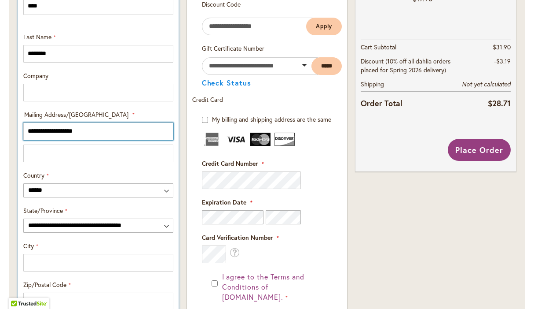
scroll to position [375, 0]
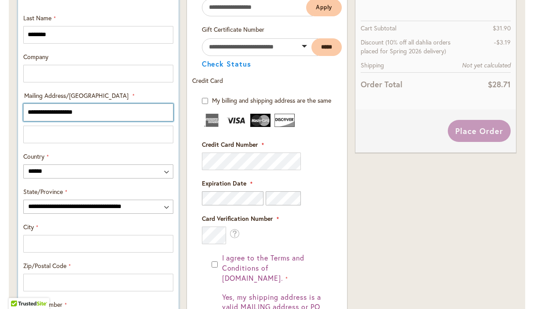
type input "**********"
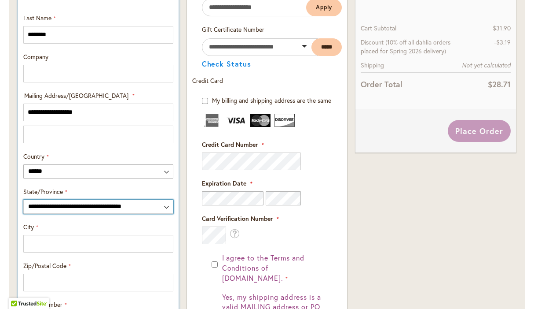
click at [23, 199] on select "**********" at bounding box center [98, 206] width 150 height 14
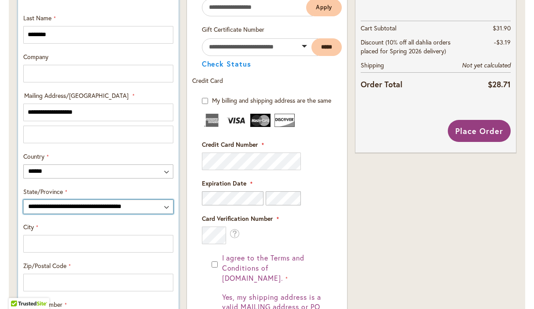
select select "**"
click option "**********" at bounding box center [0, 0] width 0 height 0
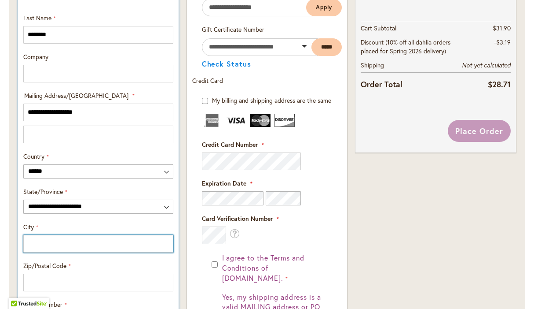
click at [49, 242] on input "City" at bounding box center [98, 244] width 150 height 18
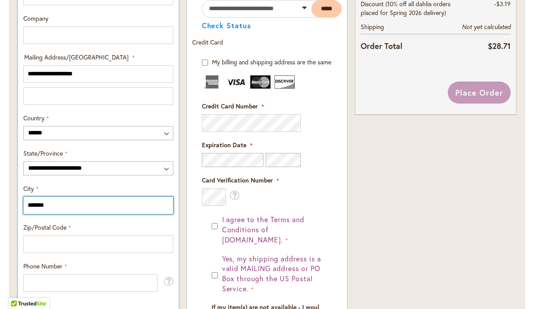
scroll to position [422, 0]
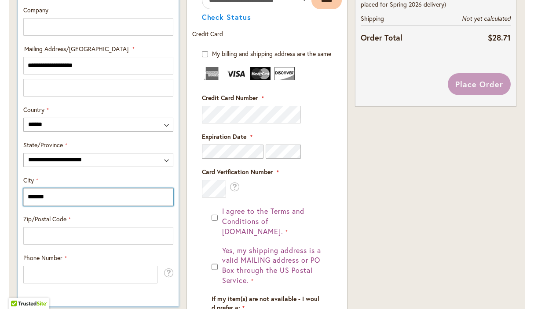
type input "*******"
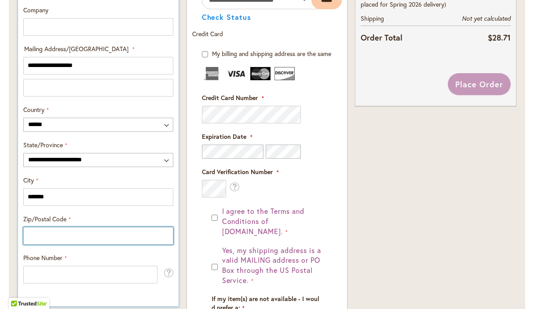
click at [49, 240] on input "Zip/Postal Code" at bounding box center [98, 236] width 150 height 18
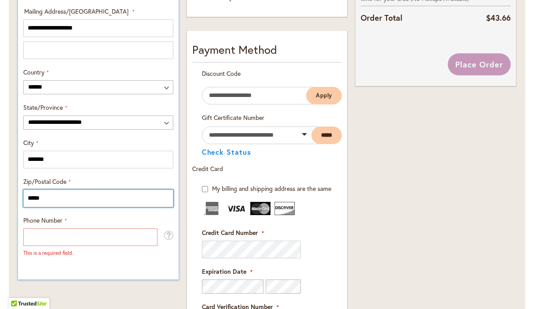
scroll to position [460, 0]
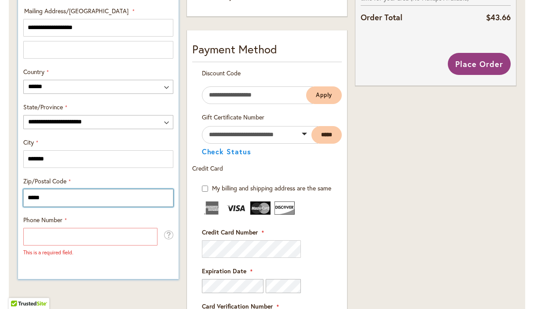
type input "*****"
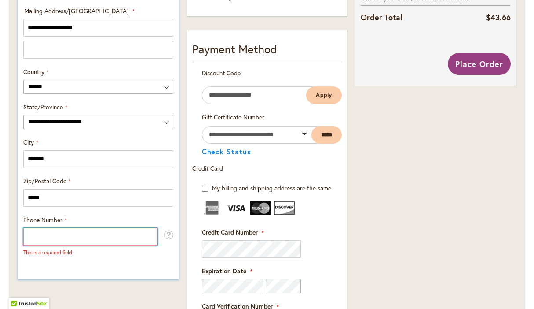
click at [47, 238] on input "Phone Number" at bounding box center [90, 237] width 134 height 18
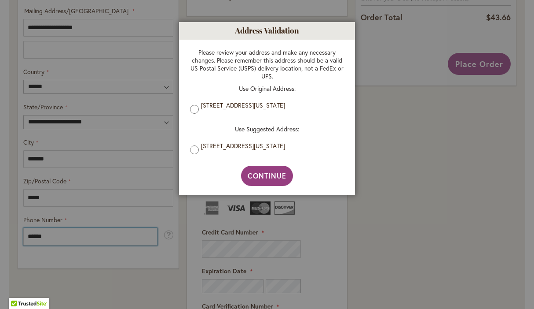
type input "******"
click at [267, 174] on span "Continue" at bounding box center [267, 175] width 39 height 9
type input "**********"
type input "*******"
type input "**********"
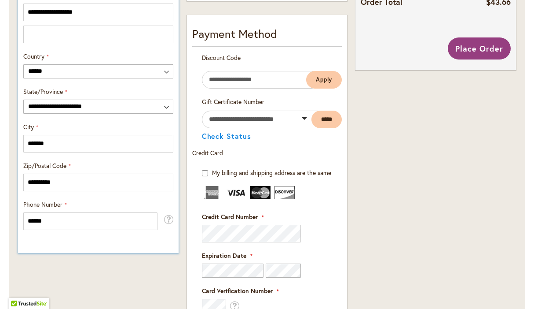
scroll to position [477, 0]
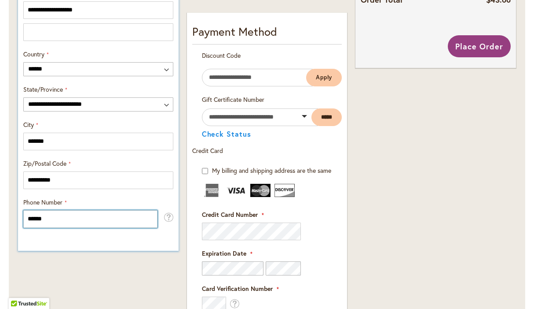
click at [78, 222] on input "******" at bounding box center [90, 219] width 134 height 18
type input "**********"
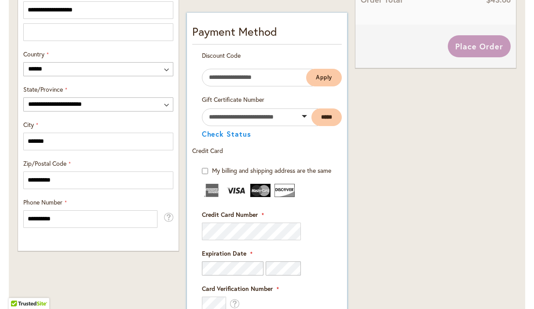
click at [197, 90] on div "Discount Code Enter discount code Apply" at bounding box center [267, 73] width 150 height 44
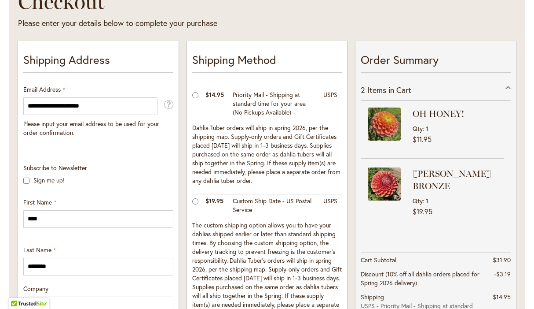
scroll to position [0, 0]
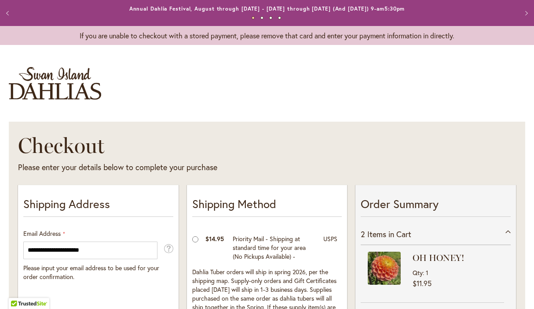
click at [70, 55] on div "Toggle Nav" at bounding box center [267, 83] width 534 height 59
click at [11, 14] on button "Previous" at bounding box center [9, 13] width 18 height 18
click at [22, 92] on img "store logo" at bounding box center [55, 83] width 92 height 33
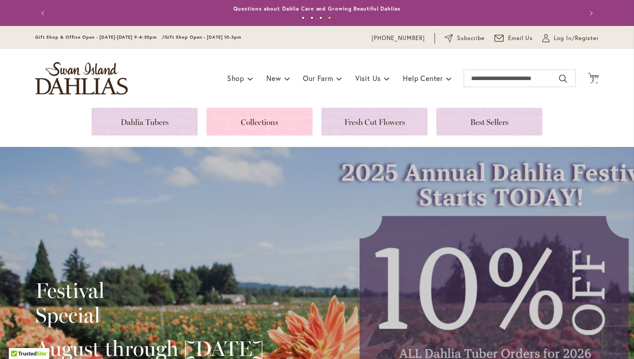
click at [257, 126] on link at bounding box center [259, 122] width 106 height 28
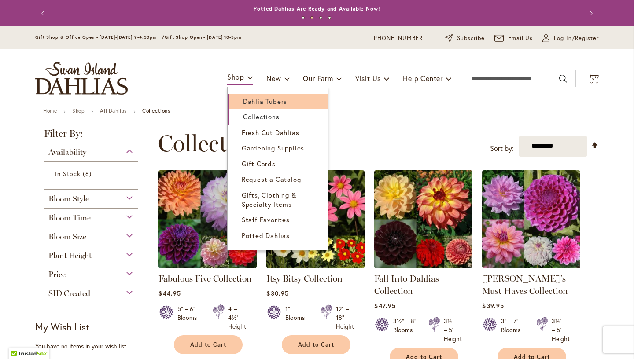
click at [240, 99] on link "Dahlia Tubers" at bounding box center [278, 101] width 100 height 15
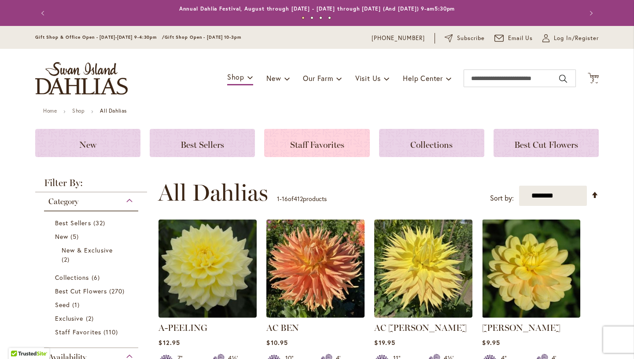
click at [338, 150] on span "Staff Favorites" at bounding box center [317, 145] width 54 height 11
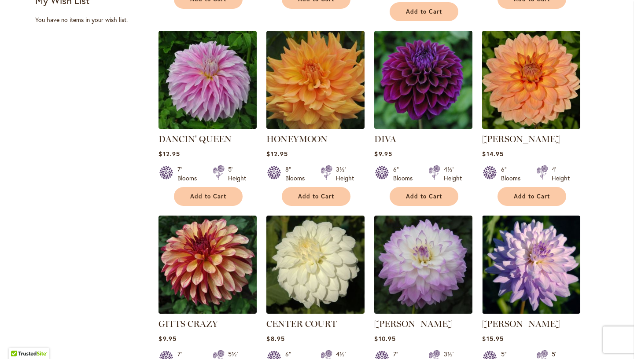
scroll to position [343, 0]
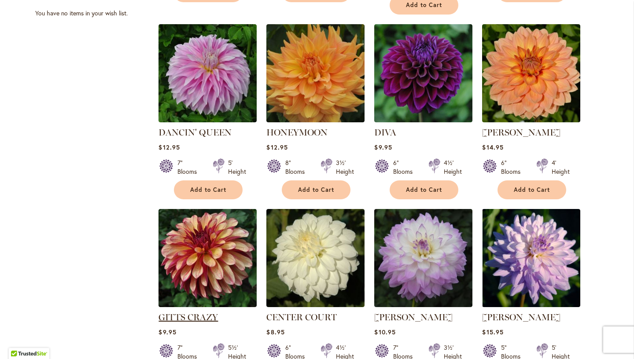
click at [207, 320] on link "GITTS CRAZY" at bounding box center [187, 317] width 59 height 11
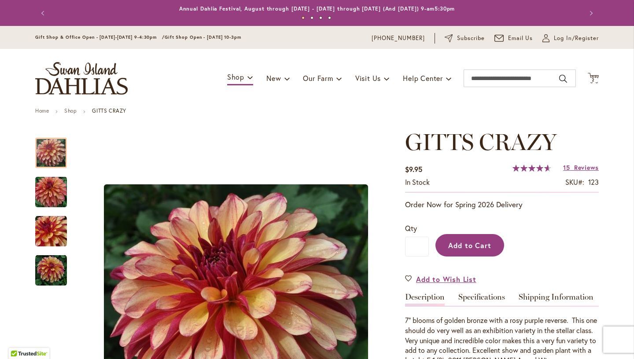
click at [478, 236] on button "Add to Cart" at bounding box center [469, 245] width 69 height 22
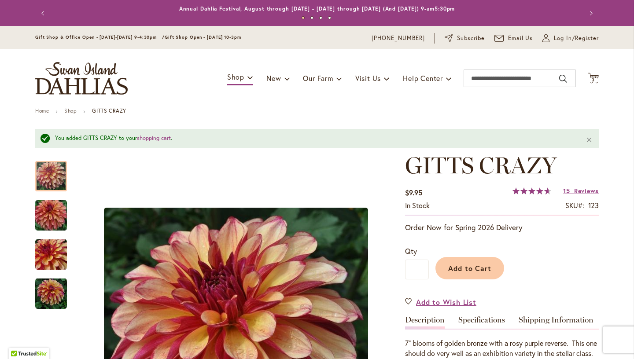
click at [44, 11] on button "Previous" at bounding box center [44, 13] width 18 height 18
click at [593, 81] on span "3" at bounding box center [592, 80] width 3 height 6
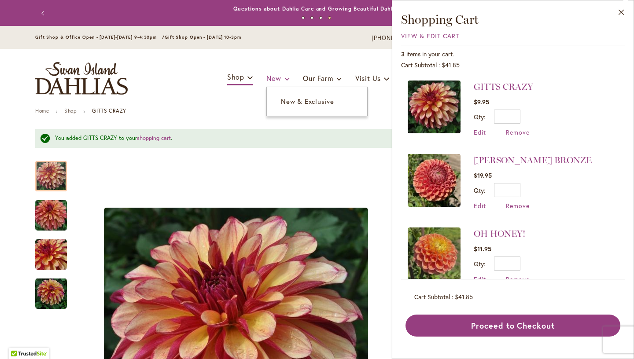
click at [270, 79] on span "New" at bounding box center [273, 77] width 15 height 9
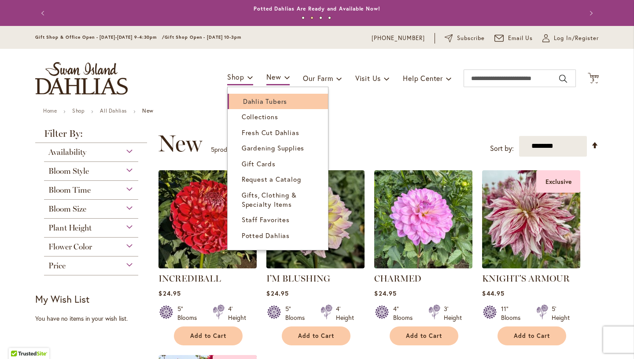
click at [237, 97] on link "Dahlia Tubers" at bounding box center [278, 101] width 100 height 15
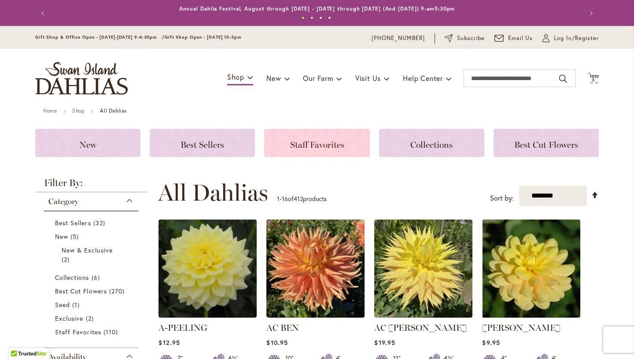
click at [318, 138] on div "Staff Favorites" at bounding box center [316, 143] width 105 height 28
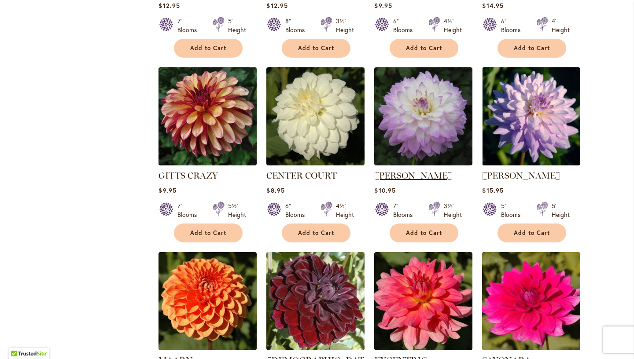
scroll to position [489, 0]
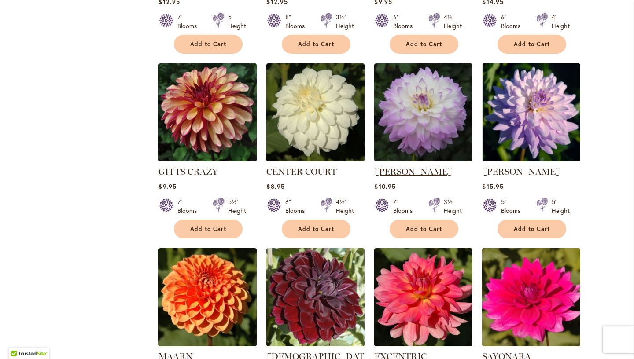
click at [410, 173] on link "[PERSON_NAME]" at bounding box center [413, 171] width 78 height 11
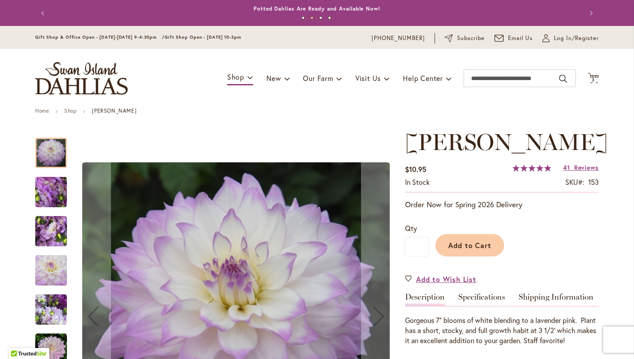
click at [47, 188] on img "MIKAYLA MIRANDA" at bounding box center [50, 193] width 63 height 48
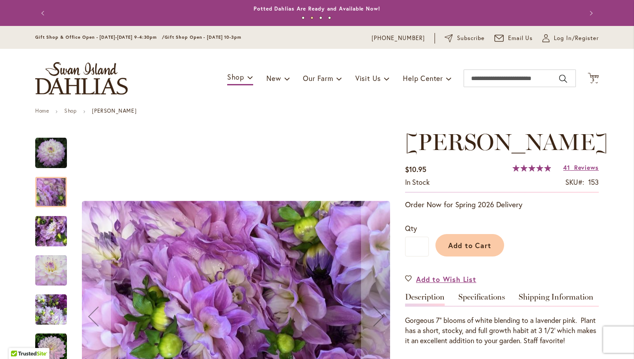
click at [52, 236] on img "MIKAYLA MIRANDA" at bounding box center [50, 232] width 63 height 48
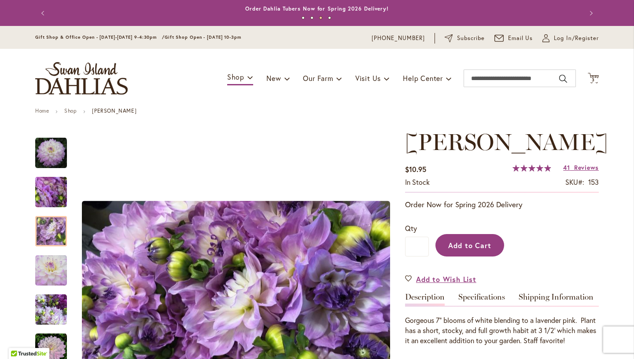
click at [483, 250] on span "Add to Cart" at bounding box center [470, 245] width 44 height 9
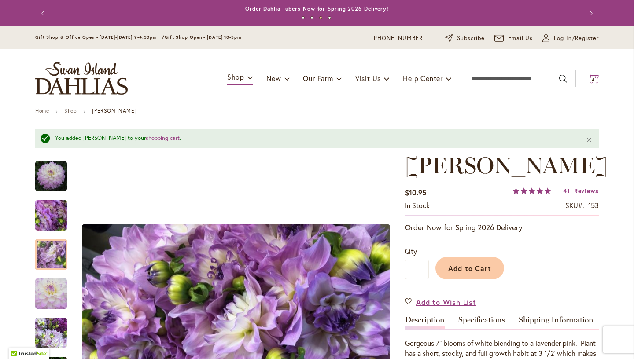
click at [597, 76] on icon "Cart .cls-1 { fill: #231f20; }" at bounding box center [593, 78] width 11 height 11
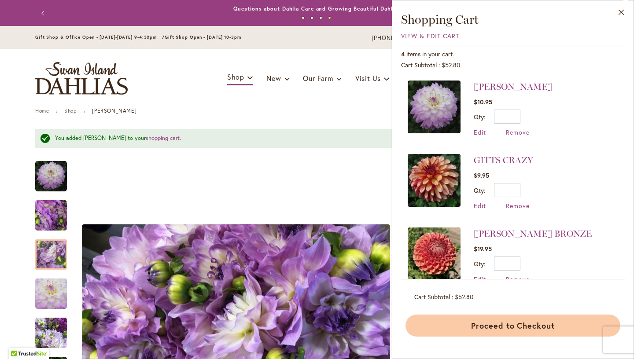
click at [490, 331] on button "Proceed to Checkout" at bounding box center [512, 326] width 215 height 22
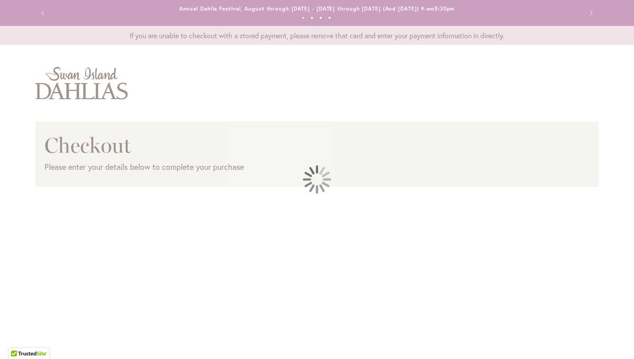
select select "**"
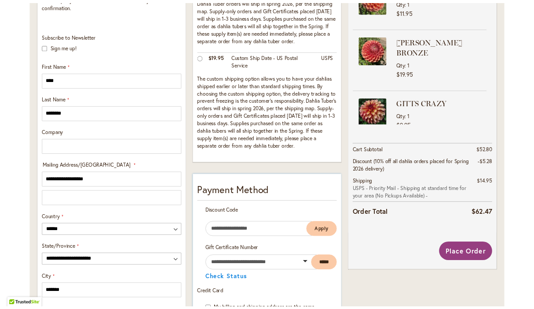
scroll to position [293, 0]
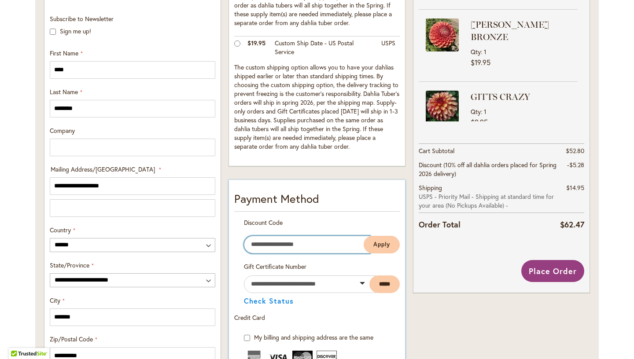
click at [292, 246] on input "Enter discount code" at bounding box center [307, 245] width 126 height 18
paste input "**********"
type input "**********"
click at [384, 243] on span "Apply" at bounding box center [381, 244] width 17 height 7
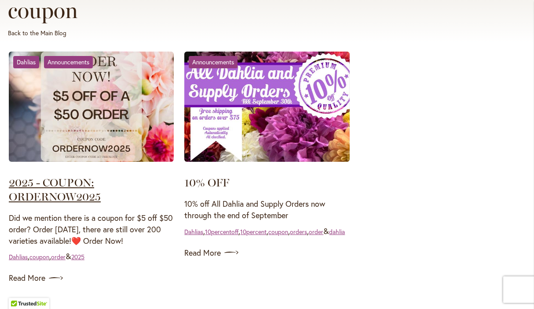
scroll to position [141, 0]
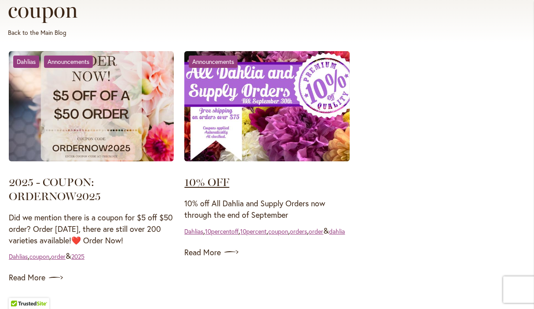
click at [221, 180] on link "10% OFF" at bounding box center [206, 181] width 45 height 13
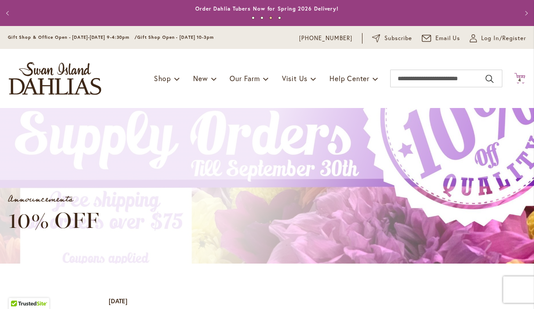
click at [519, 80] on span "4" at bounding box center [519, 80] width 3 height 6
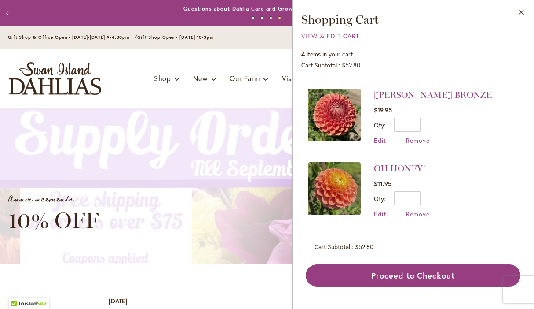
scroll to position [143, 0]
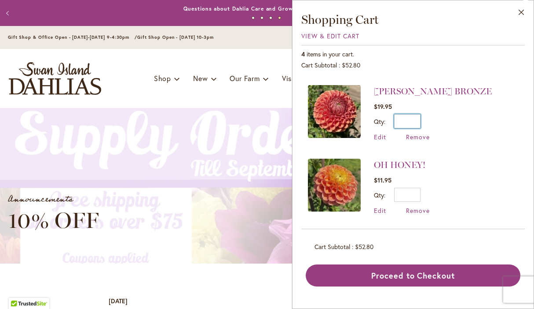
drag, startPoint x: 419, startPoint y: 121, endPoint x: 409, endPoint y: 121, distance: 9.2
click at [410, 121] on input "*" at bounding box center [407, 121] width 26 height 14
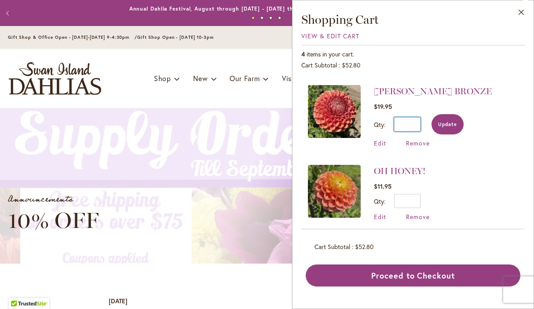
type input "*"
click at [447, 126] on span "Update" at bounding box center [447, 124] width 19 height 6
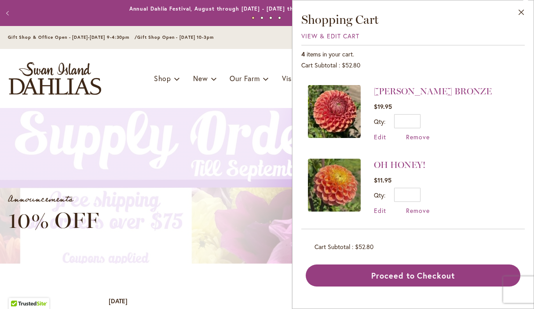
scroll to position [0, 0]
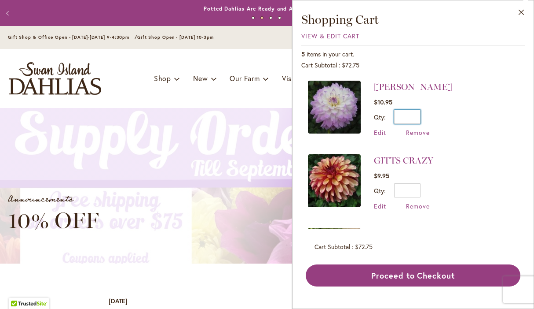
drag, startPoint x: 419, startPoint y: 121, endPoint x: 411, endPoint y: 121, distance: 8.8
click at [411, 121] on input "*" at bounding box center [407, 117] width 26 height 14
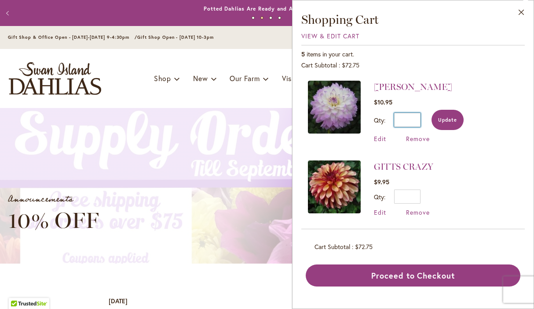
type input "*"
click at [448, 116] on button "Update" at bounding box center [448, 120] width 32 height 20
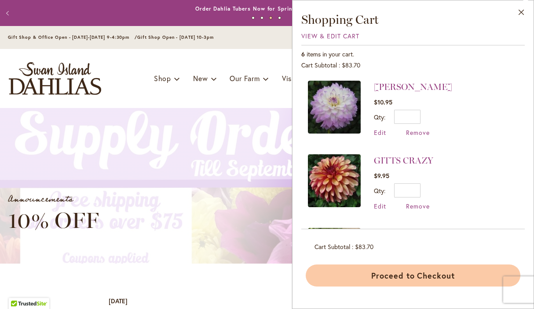
click at [437, 275] on button "Proceed to Checkout" at bounding box center [413, 275] width 215 height 22
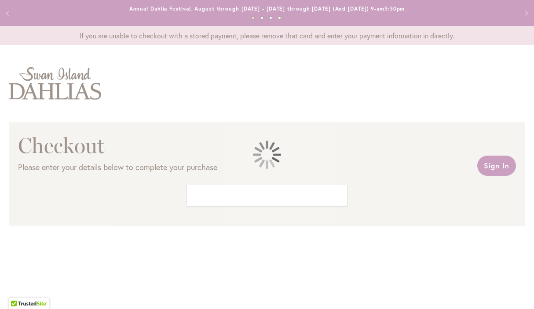
select select "**"
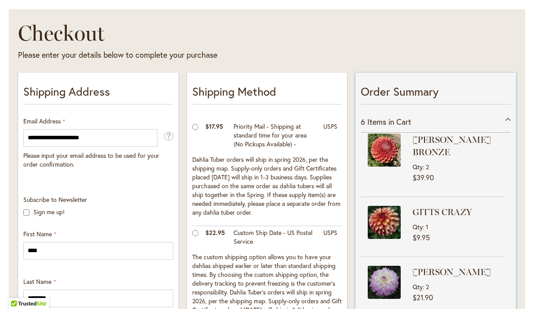
scroll to position [110, 0]
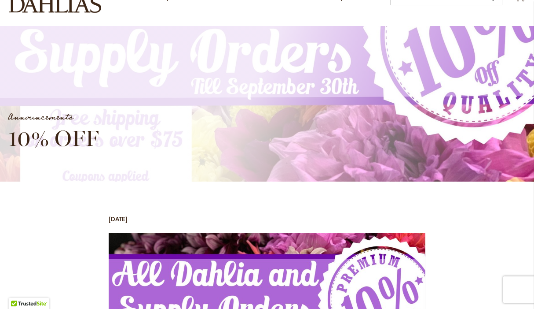
scroll to position [85, 0]
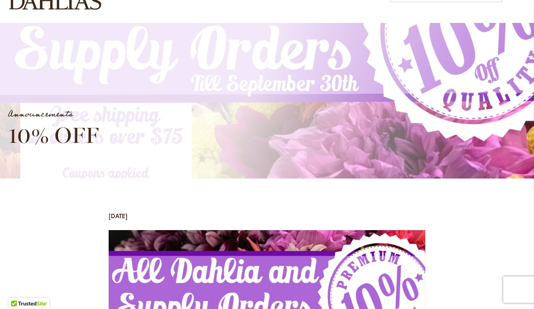
click at [160, 178] on div "Announcements 10% OFF" at bounding box center [275, 100] width 550 height 155
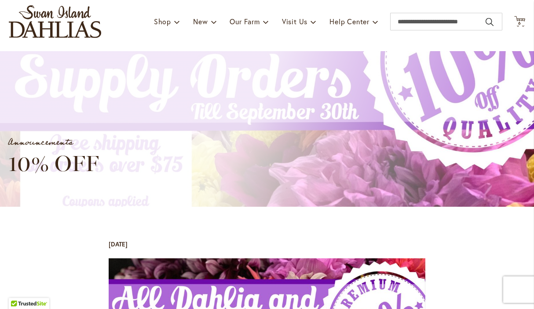
scroll to position [0, 0]
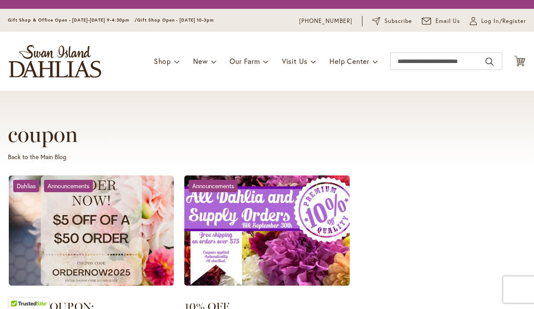
scroll to position [141, 0]
